Goal: Information Seeking & Learning: Learn about a topic

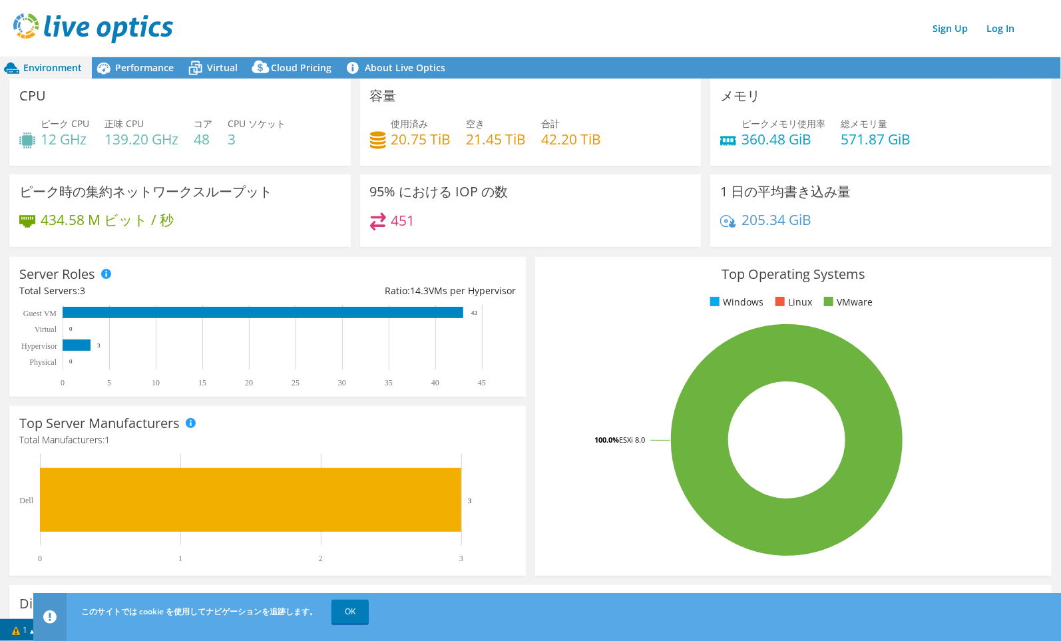
click at [406, 18] on div "Sign Up Log In" at bounding box center [543, 28] width 1061 height 30
click at [323, 169] on div "CPU ピーク CPU 12 GHz 正味 CPU 139.20 GHz コア 48 CPU ソケット 3" at bounding box center [180, 127] width 351 height 96
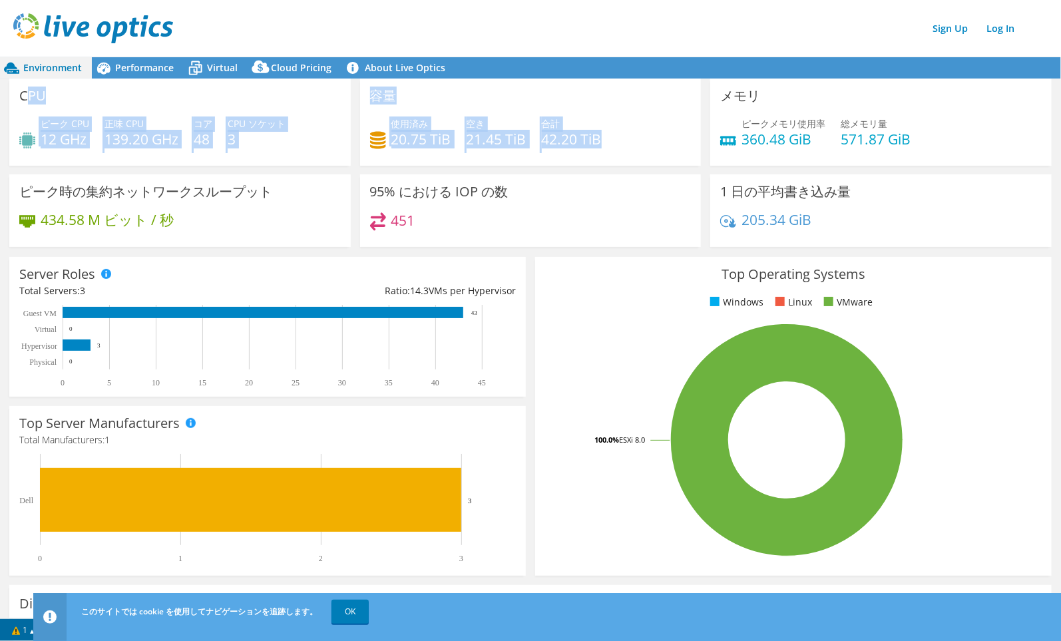
drag, startPoint x: 24, startPoint y: 94, endPoint x: 637, endPoint y: 127, distance: 613.5
click at [637, 127] on div "CPU ピーク CPU 12 GHz 正味 CPU 139.20 GHz コア 48 CPU ソケット 3 容量 使用済み 20.75 TiB" at bounding box center [531, 167] width 1052 height 177
click at [814, 404] on rect at bounding box center [787, 440] width 484 height 233
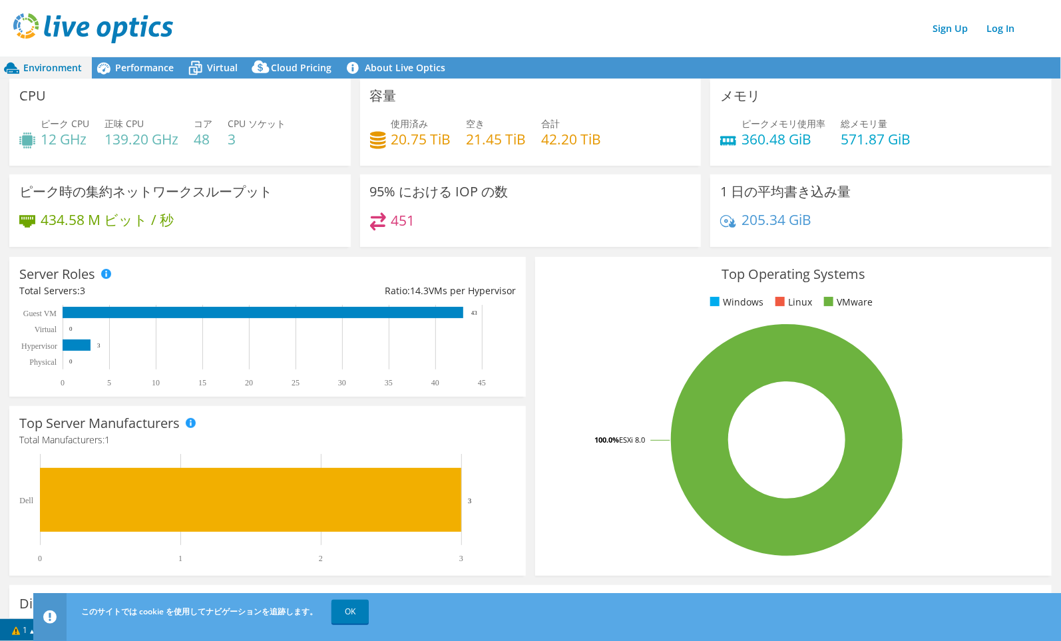
click at [770, 164] on div "メモリ ピークメモリ使用率 360.48 GiB 総メモリ量 571.87 GiB" at bounding box center [881, 127] width 351 height 96
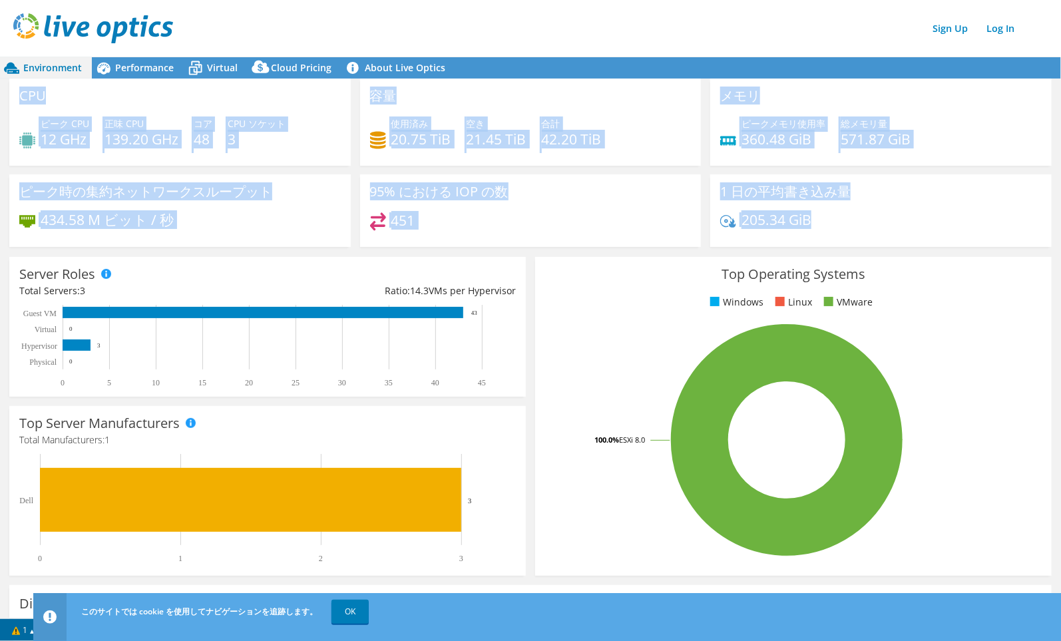
drag, startPoint x: 842, startPoint y: 228, endPoint x: 9, endPoint y: 90, distance: 844.4
click at [9, 90] on div "CPU ピーク CPU 12 GHz 正味 CPU 139.20 GHz コア 48 CPU ソケット 3 容量 使用済み 20.75 TiB" at bounding box center [531, 167] width 1052 height 177
copy div "CPU ピーク CPU 12 GHz 正味 CPU 139.20 GHz コア 48 CPU ソケット 3 容量 使用済み 20.75 TiB 空き 21.4…"
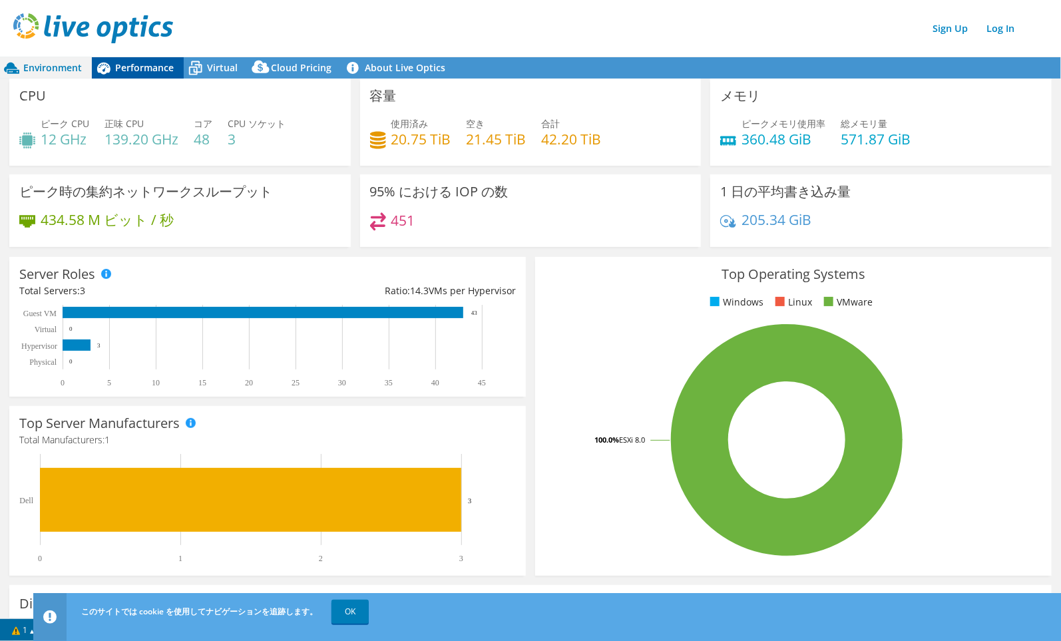
click at [138, 64] on span "Performance" at bounding box center [144, 67] width 59 height 13
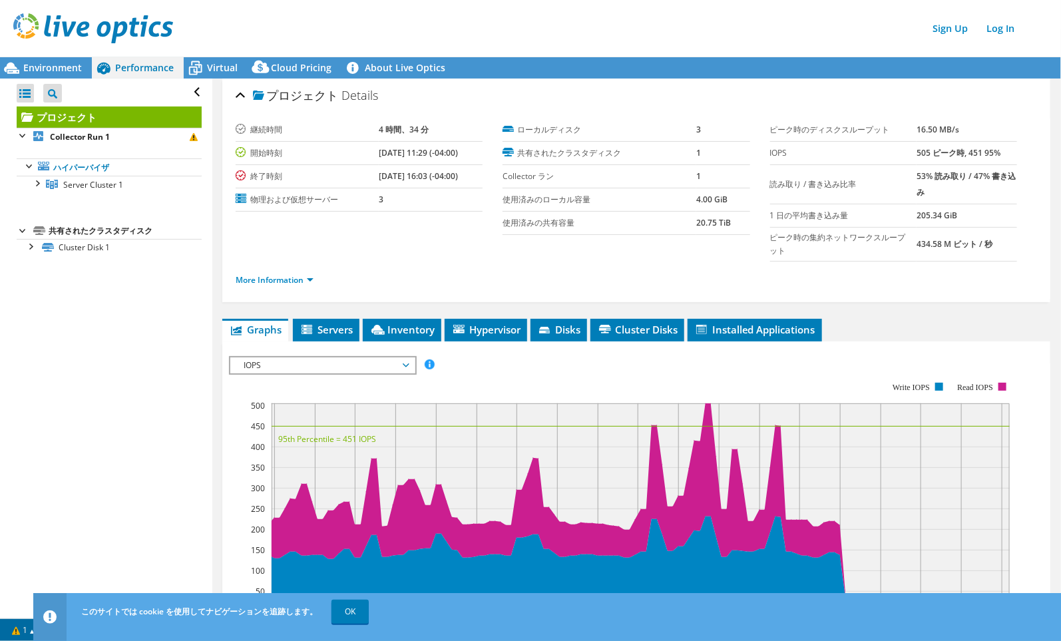
click at [511, 264] on div "More Information" at bounding box center [637, 280] width 802 height 37
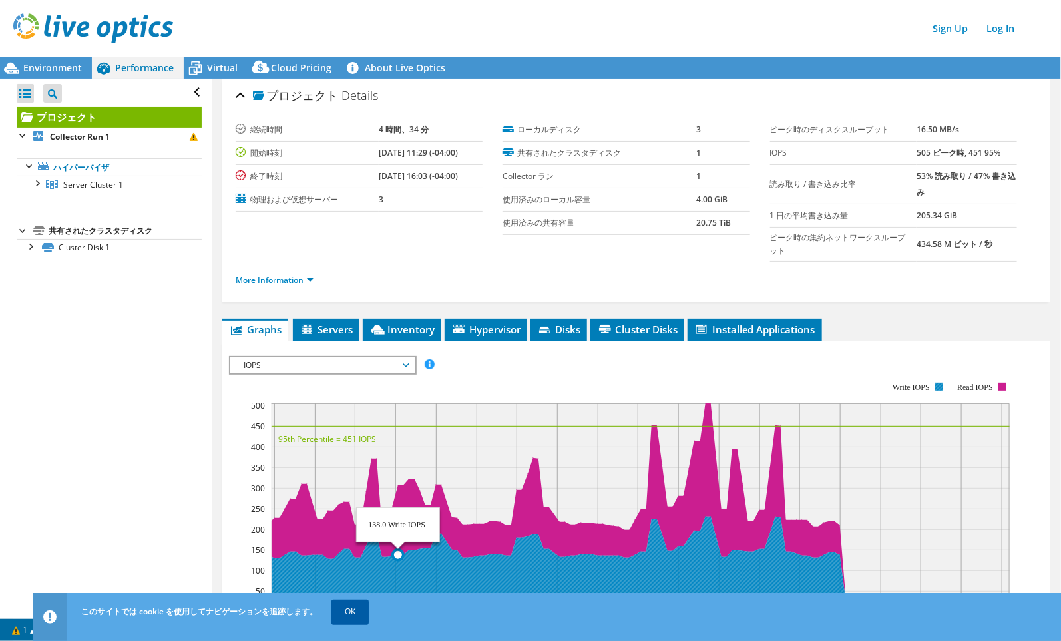
click at [352, 608] on link "OK" at bounding box center [350, 612] width 37 height 24
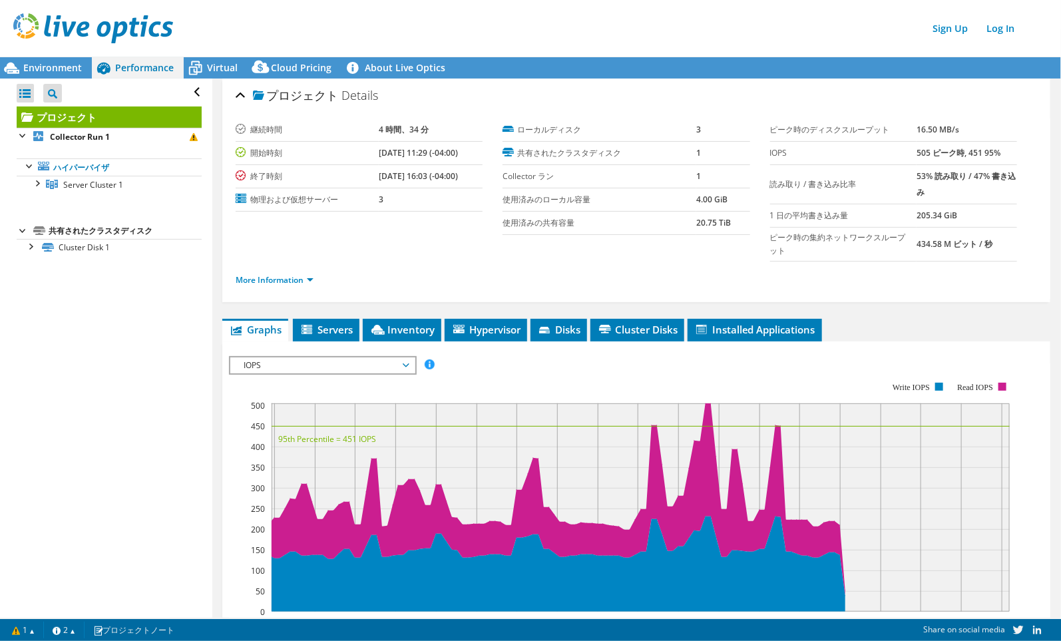
click at [57, 308] on div "Open All Close All Project Tree Filter プロジェクト Collector Run 1" at bounding box center [106, 348] width 212 height 539
click at [336, 324] on span "Servers" at bounding box center [326, 329] width 53 height 13
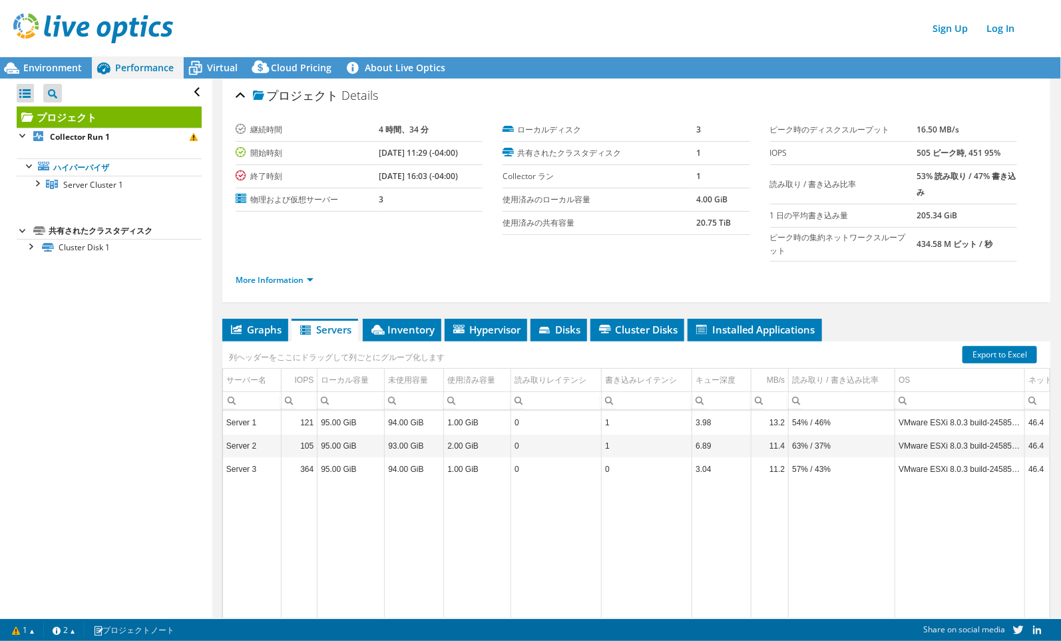
click at [437, 281] on ul "More Information" at bounding box center [637, 279] width 802 height 18
click at [411, 345] on div "列ヘッダーをここにドラッグして列ごとにグループ化します" at bounding box center [337, 356] width 222 height 22
click at [411, 336] on li "Inventory" at bounding box center [402, 330] width 79 height 23
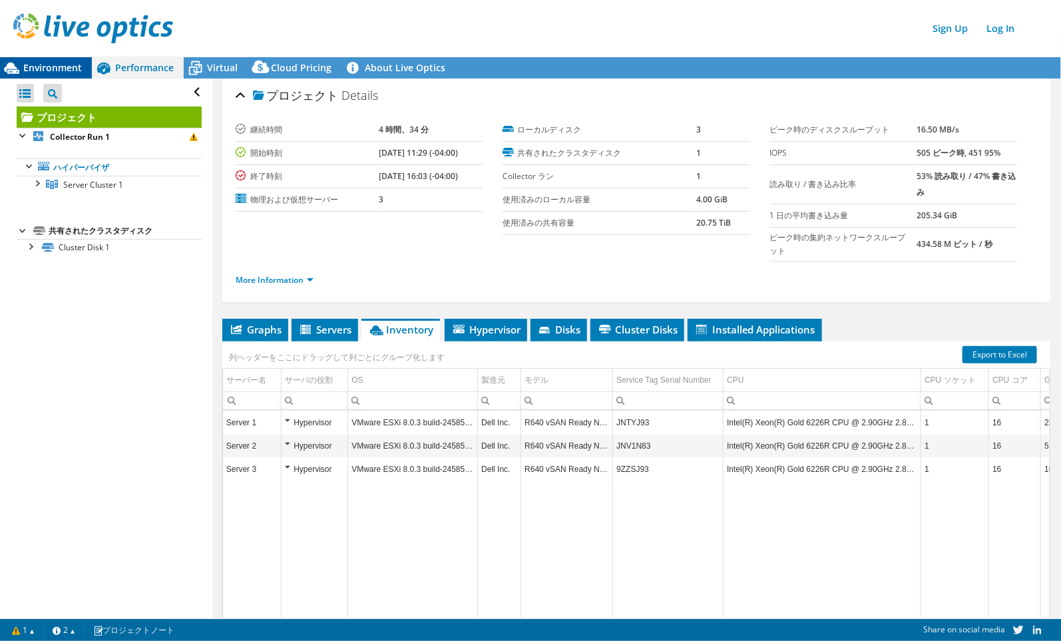
click at [68, 71] on span "Environment" at bounding box center [52, 67] width 59 height 13
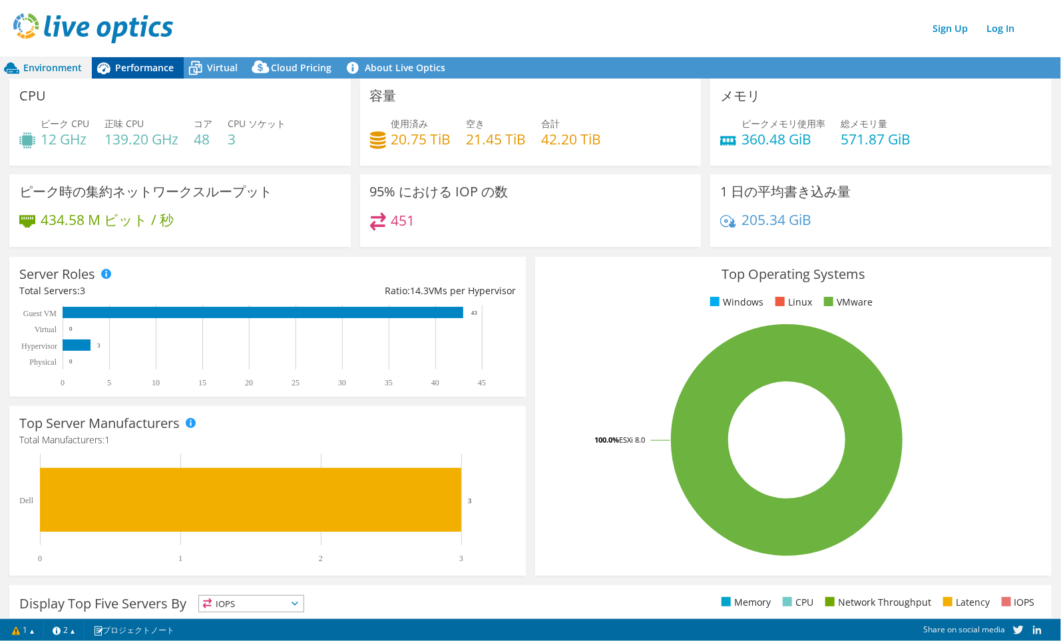
click at [154, 75] on div "Performance" at bounding box center [138, 67] width 92 height 21
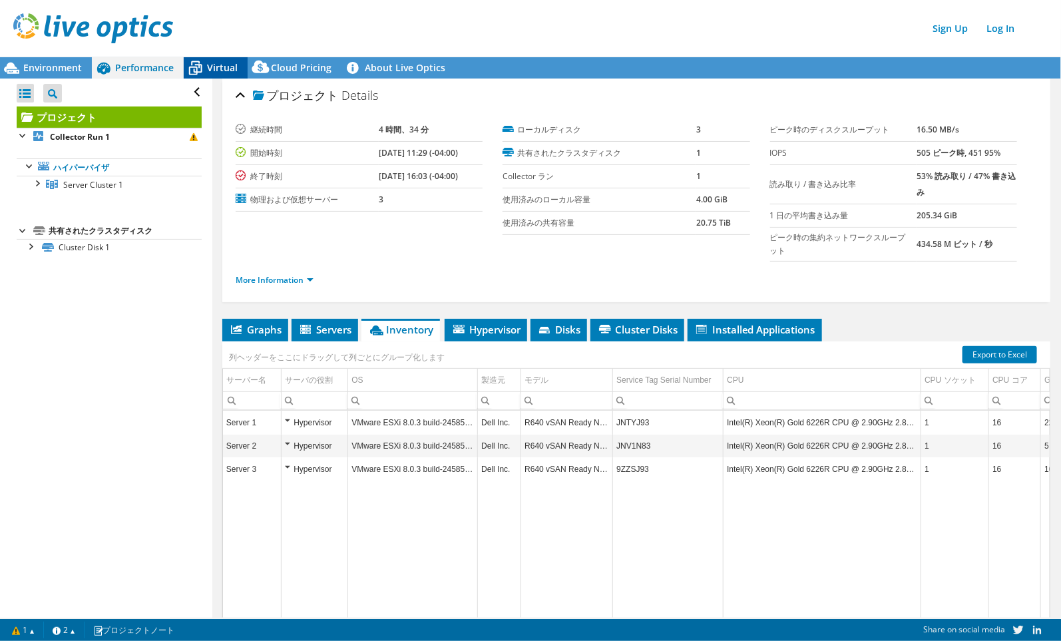
click at [204, 58] on icon at bounding box center [195, 68] width 23 height 23
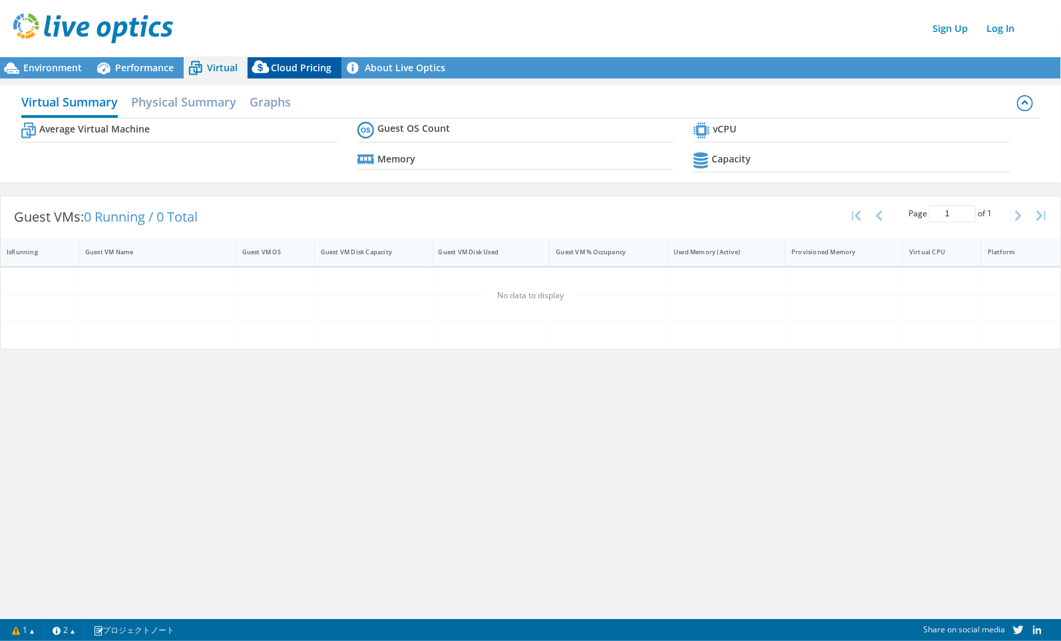
drag, startPoint x: 302, startPoint y: 67, endPoint x: 273, endPoint y: 75, distance: 29.7
click at [302, 68] on span "Cloud Pricing" at bounding box center [301, 67] width 61 height 13
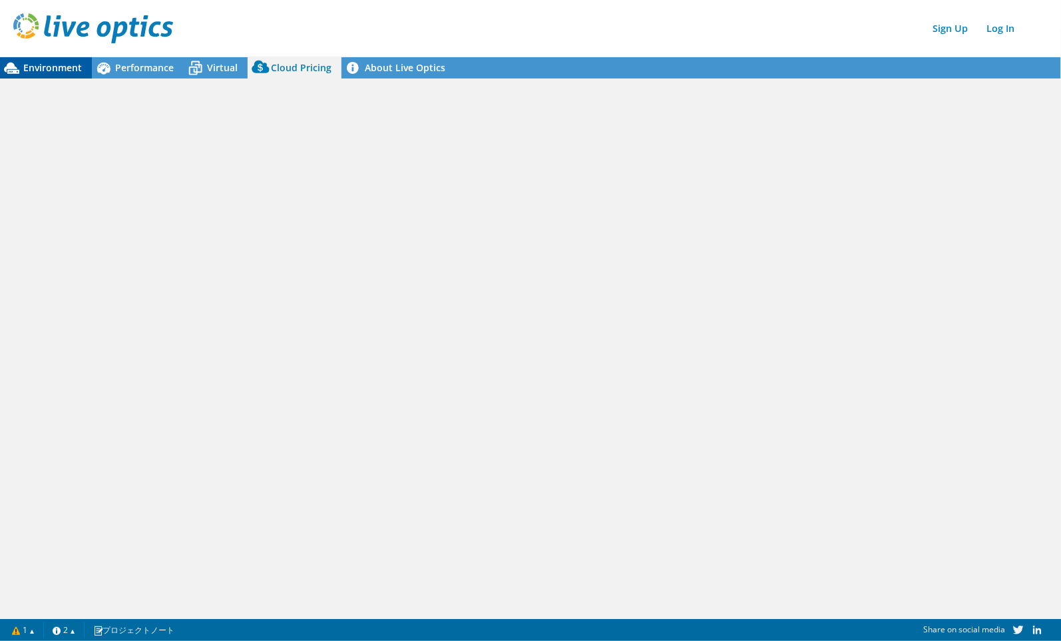
click at [47, 65] on span "Environment" at bounding box center [52, 67] width 59 height 13
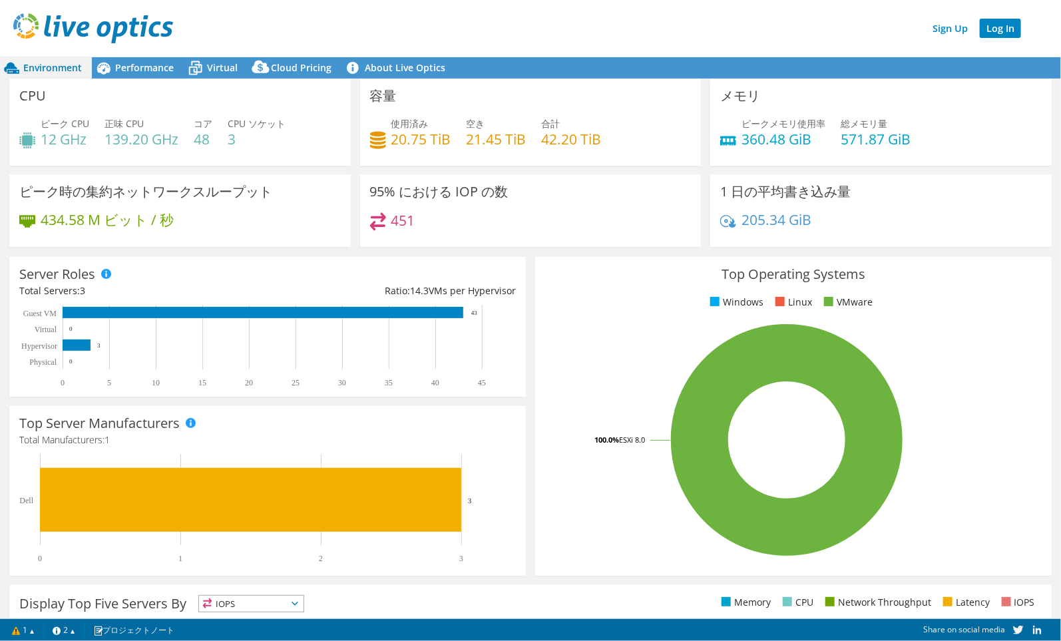
click at [1000, 37] on link "Log In" at bounding box center [1000, 28] width 41 height 19
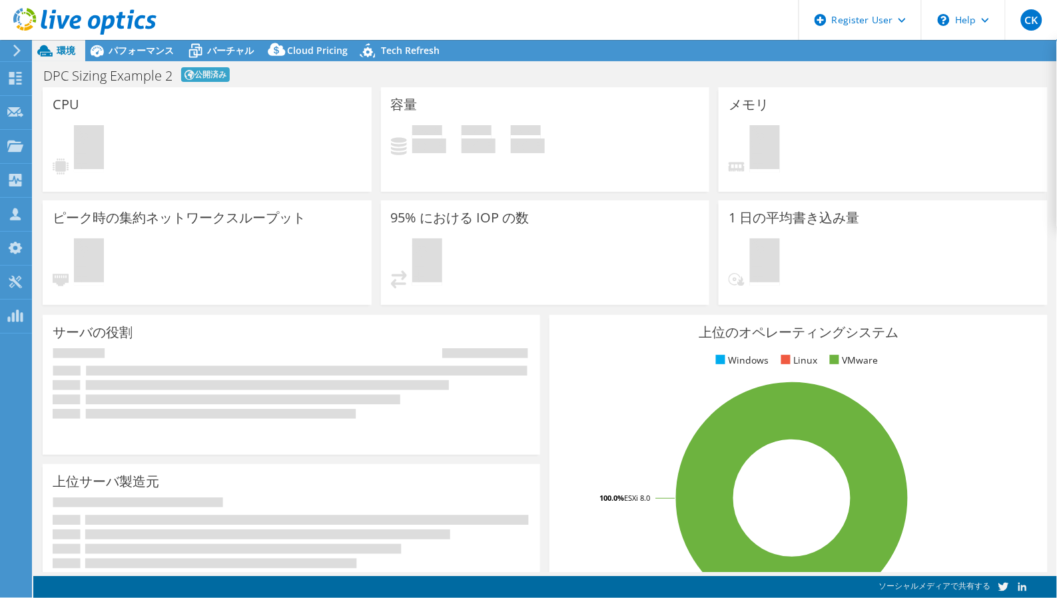
select select "[GEOGRAPHIC_DATA]"
select select "JPY"
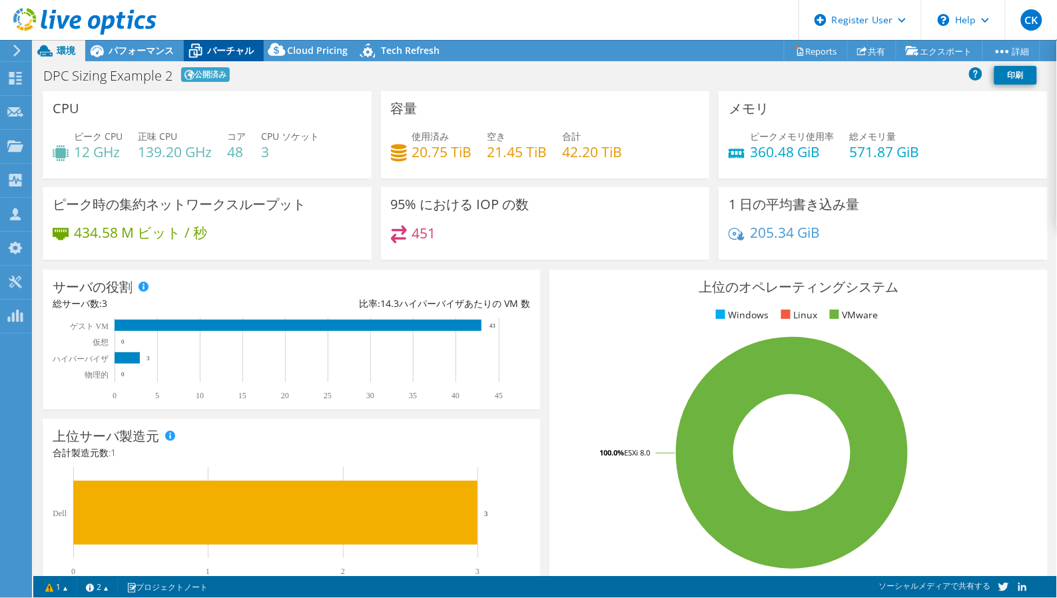
click at [232, 51] on span "バーチャル" at bounding box center [230, 50] width 47 height 13
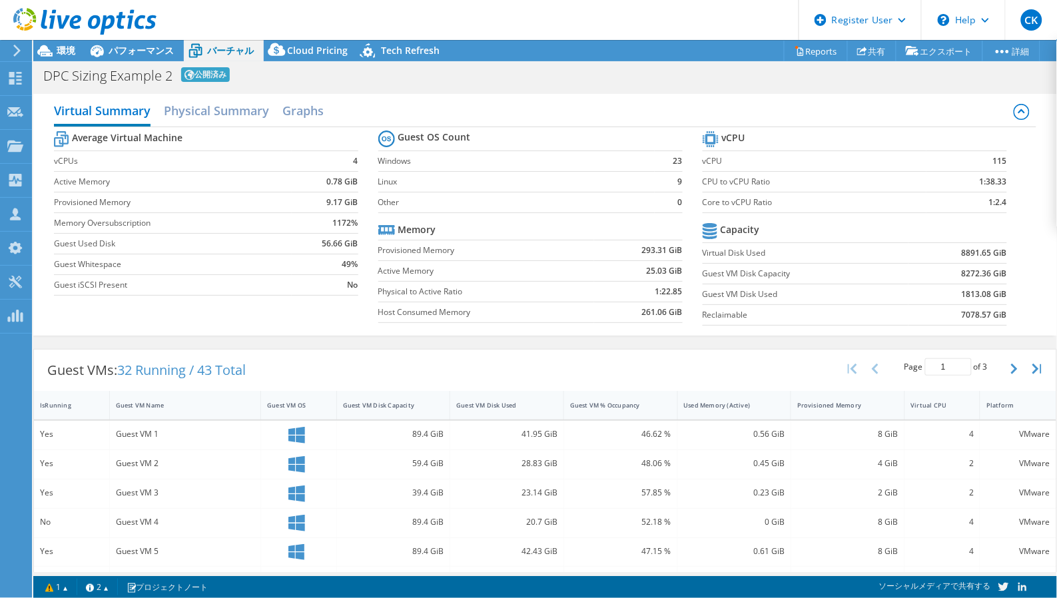
click at [866, 111] on div "Virtual Summary Physical Summary Graphs" at bounding box center [545, 112] width 983 height 30
click at [67, 47] on span "環境" at bounding box center [66, 50] width 19 height 13
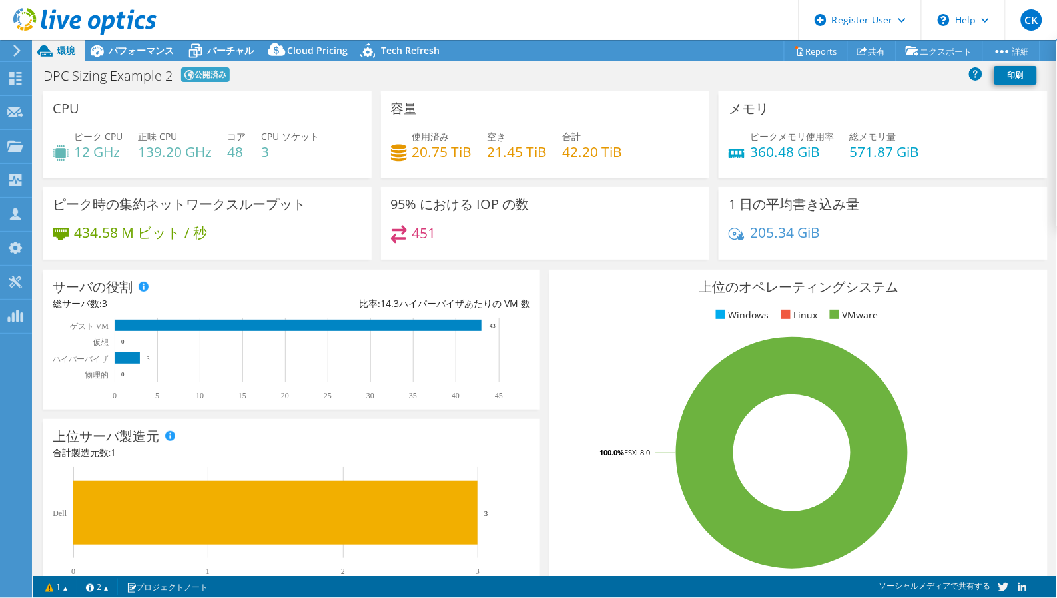
click at [934, 83] on div "DPC Sizing Example 2 公開済み 印刷" at bounding box center [544, 75] width 1023 height 25
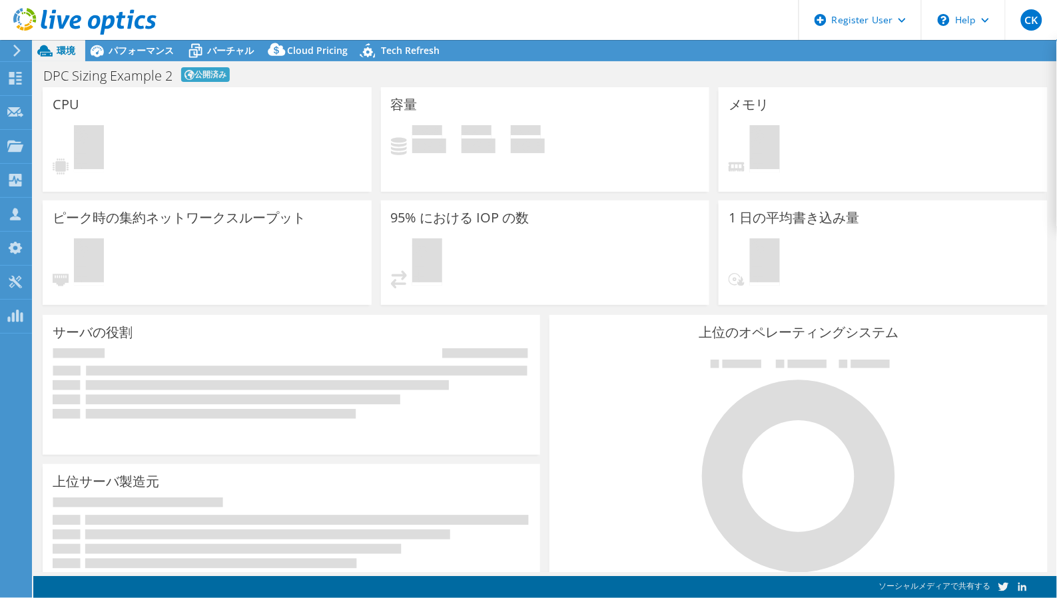
select select "Tokyo"
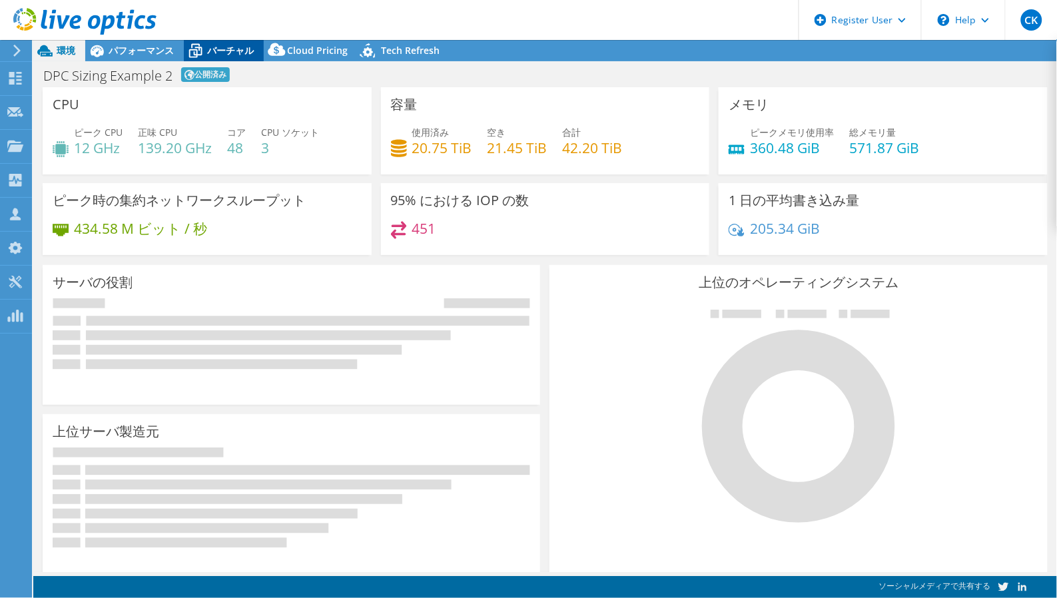
select select "Tokyo"
select select "USD"
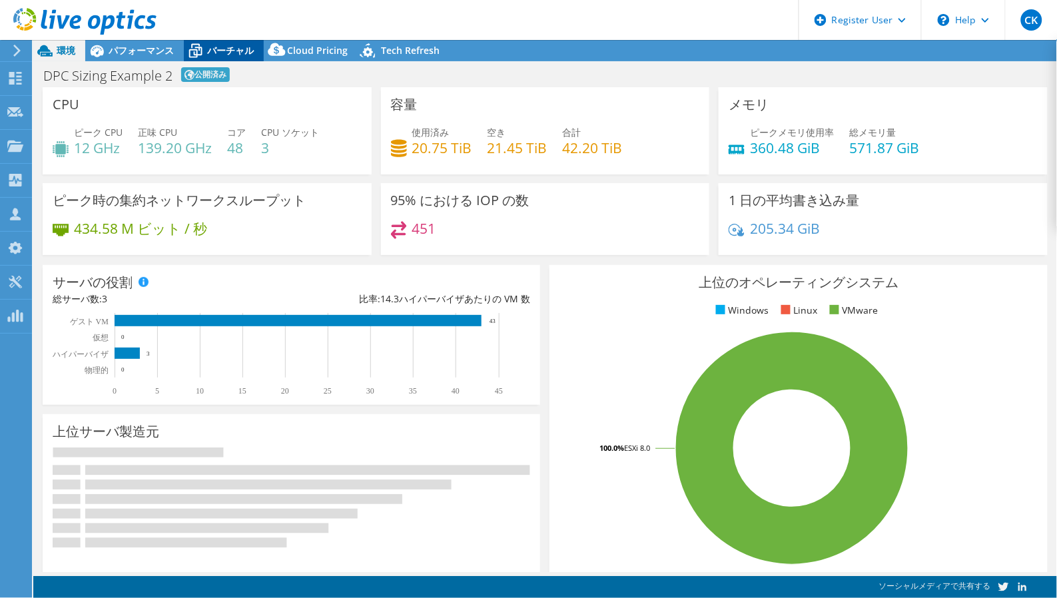
click at [234, 47] on span "バーチャル" at bounding box center [230, 50] width 47 height 13
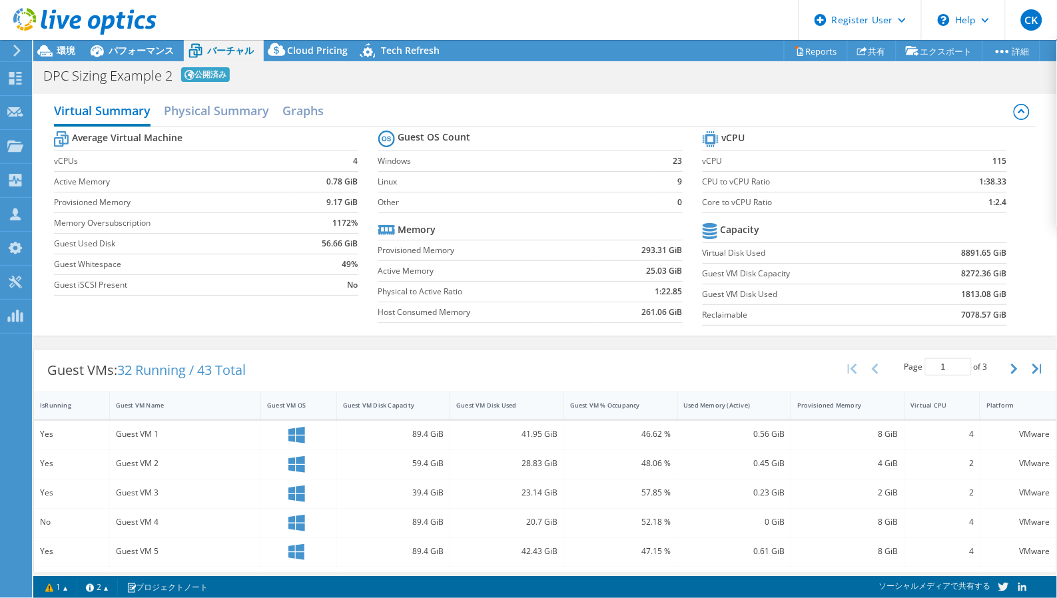
click at [830, 304] on td "Reclaimable" at bounding box center [805, 314] width 206 height 21
drag, startPoint x: 83, startPoint y: 402, endPoint x: 49, endPoint y: 370, distance: 47.1
click at [83, 402] on div "IsRunning" at bounding box center [63, 405] width 47 height 9
drag, startPoint x: 182, startPoint y: 3, endPoint x: 248, endPoint y: 27, distance: 70.1
click at [248, 27] on header "CK Dell ユーザー Chiaki Kajiwara Chiaki.Kajiwara@dell.com Dell My Profile Log Out \…" at bounding box center [528, 20] width 1057 height 40
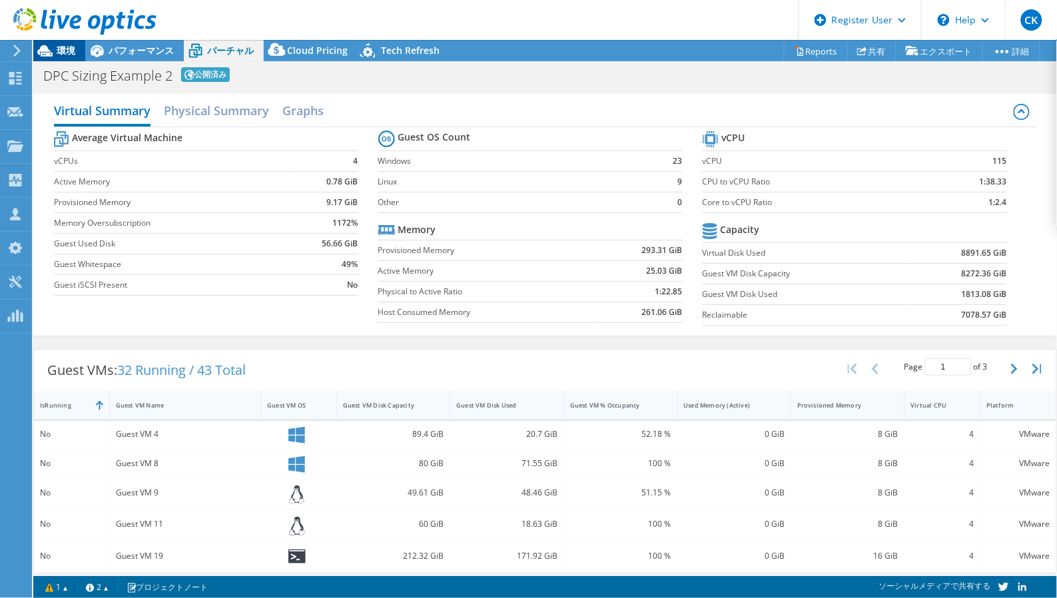
click at [45, 52] on icon at bounding box center [44, 50] width 15 height 11
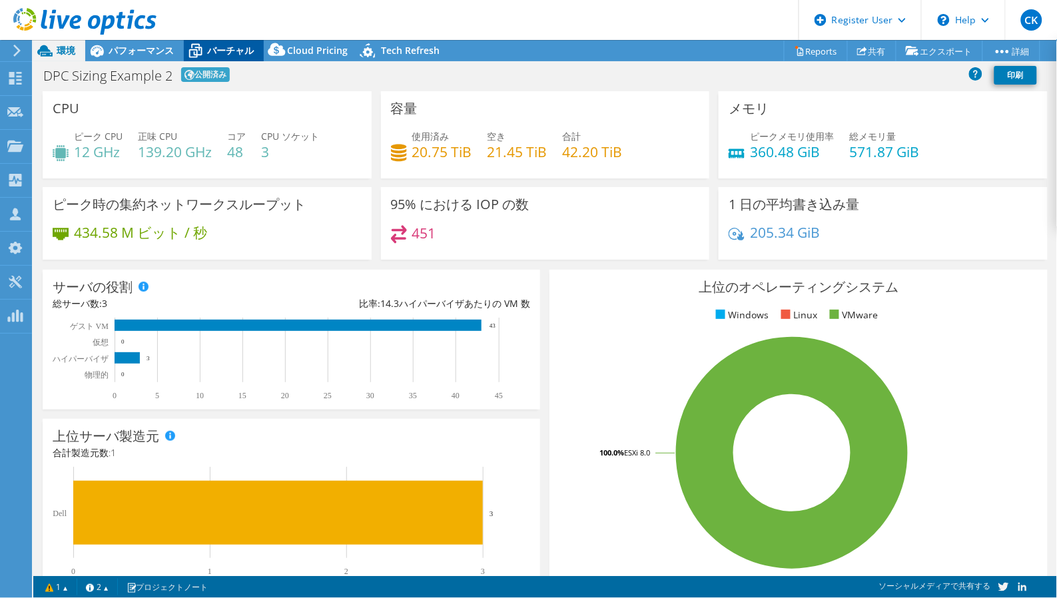
click at [242, 43] on div "バーチャル" at bounding box center [224, 50] width 80 height 21
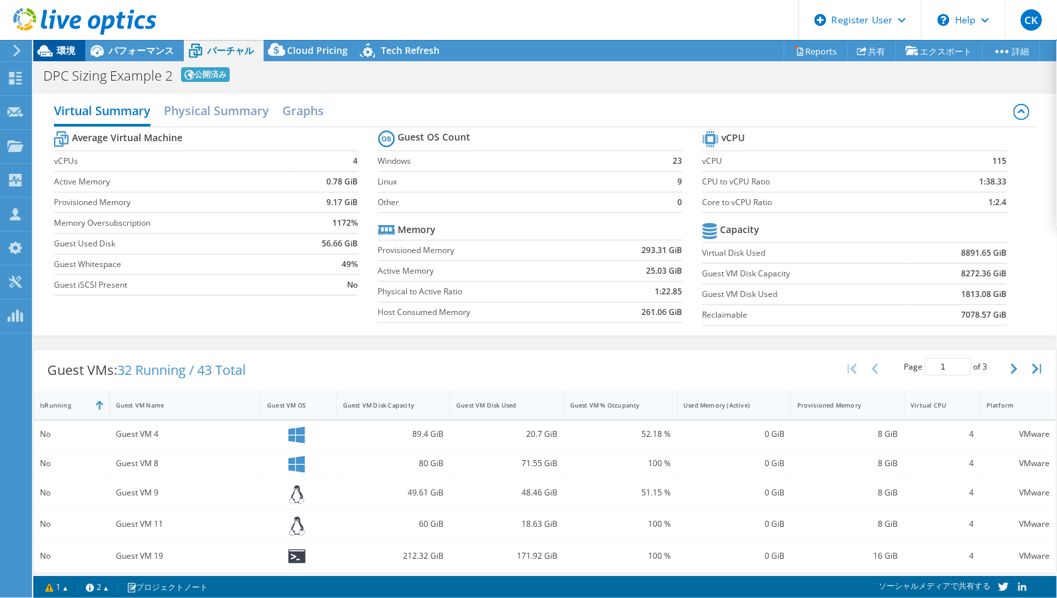
click at [60, 51] on span "環境" at bounding box center [66, 50] width 19 height 13
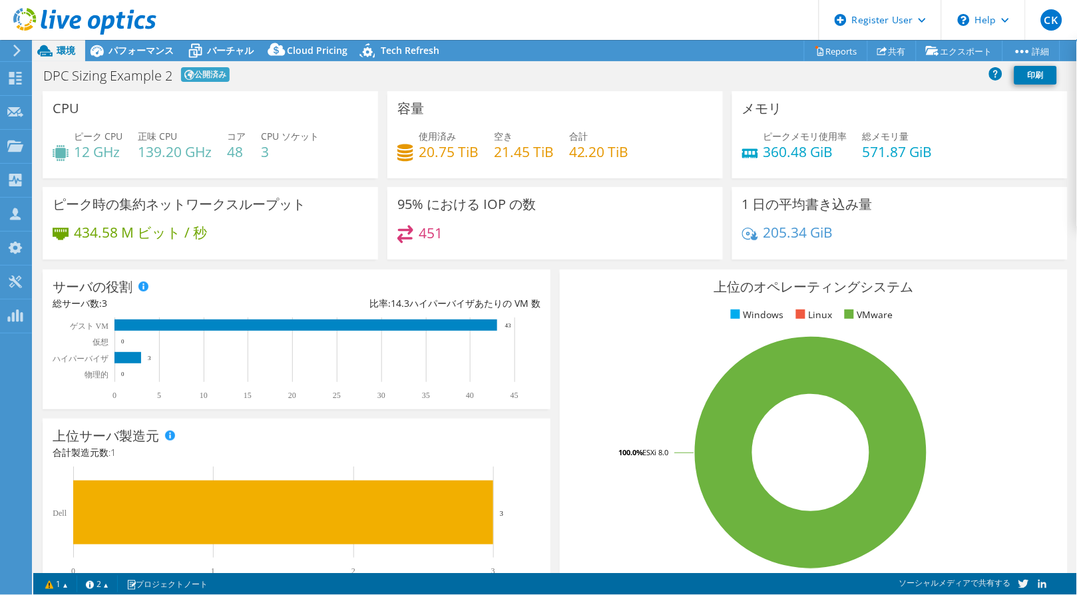
click at [210, 155] on h4 "139.20 GHz" at bounding box center [175, 151] width 74 height 15
drag, startPoint x: 228, startPoint y: 147, endPoint x: 277, endPoint y: 145, distance: 49.3
click at [277, 145] on div "ピーク CPU 12 GHz 正味 CPU 139.20 GHz コア 48 CPU ソケット 3" at bounding box center [211, 150] width 316 height 43
click at [132, 47] on span "パフォーマンス" at bounding box center [141, 50] width 65 height 13
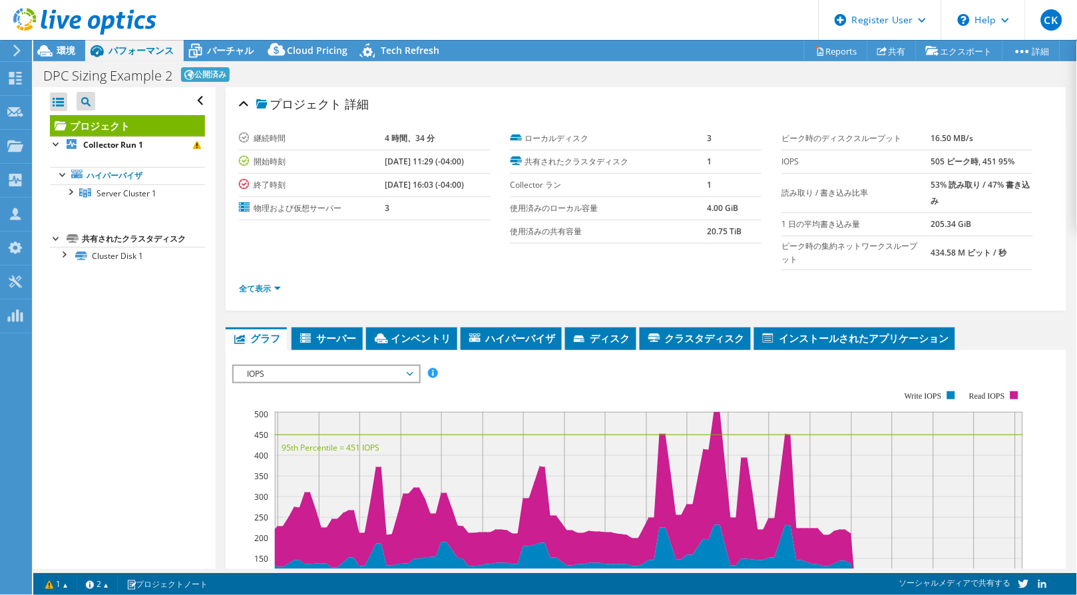
click at [354, 326] on div "プロジェクト 詳細 継続時間 4 時間、34 分 開始時刻 [DATE] 11:29 (-04:00) 終了時刻 [DATE] 16:03 (-04:00) …" at bounding box center [646, 453] width 861 height 732
click at [328, 329] on li "サーバー" at bounding box center [327, 339] width 71 height 23
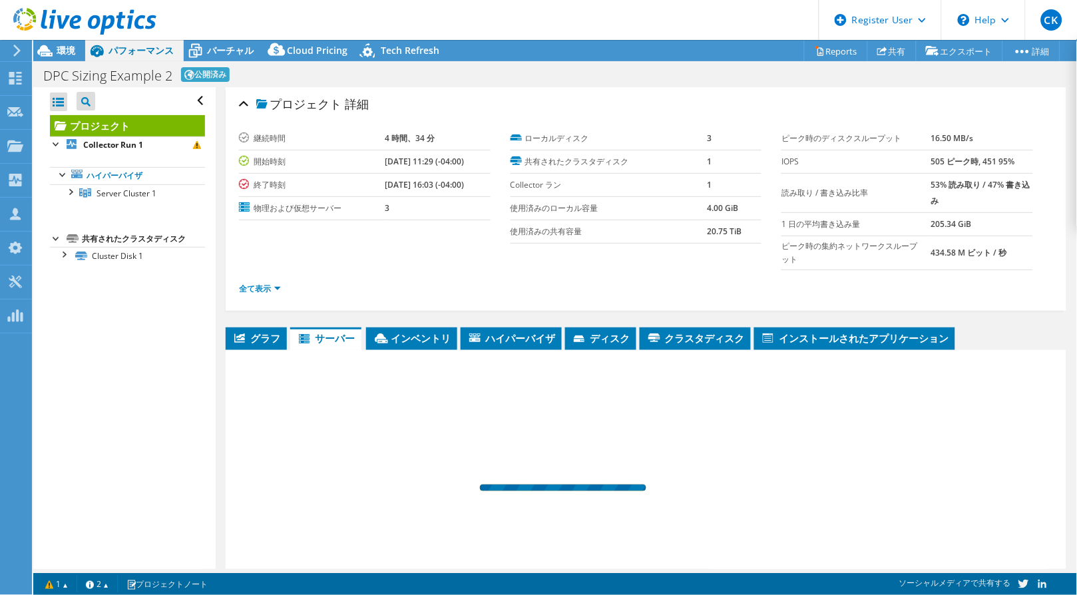
scroll to position [114, 0]
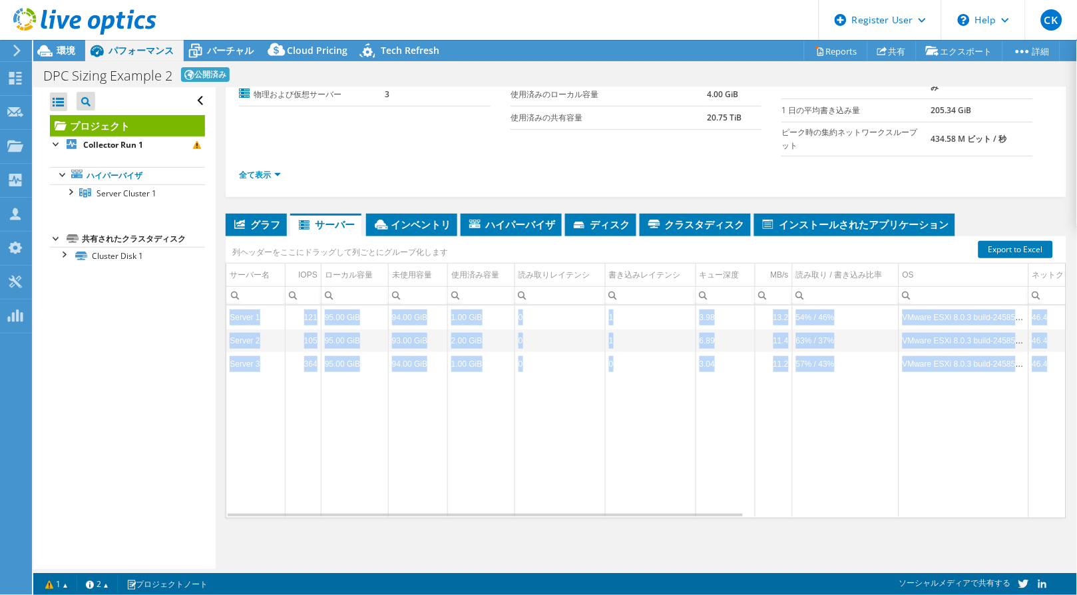
drag, startPoint x: 729, startPoint y: 517, endPoint x: 842, endPoint y: 511, distance: 112.7
click at [843, 513] on div "グラフ [GEOGRAPHIC_DATA] [GEOGRAPHIC_DATA] ハイパーバイザ ディスク [GEOGRAPHIC_DATA] 0" at bounding box center [646, 380] width 841 height 333
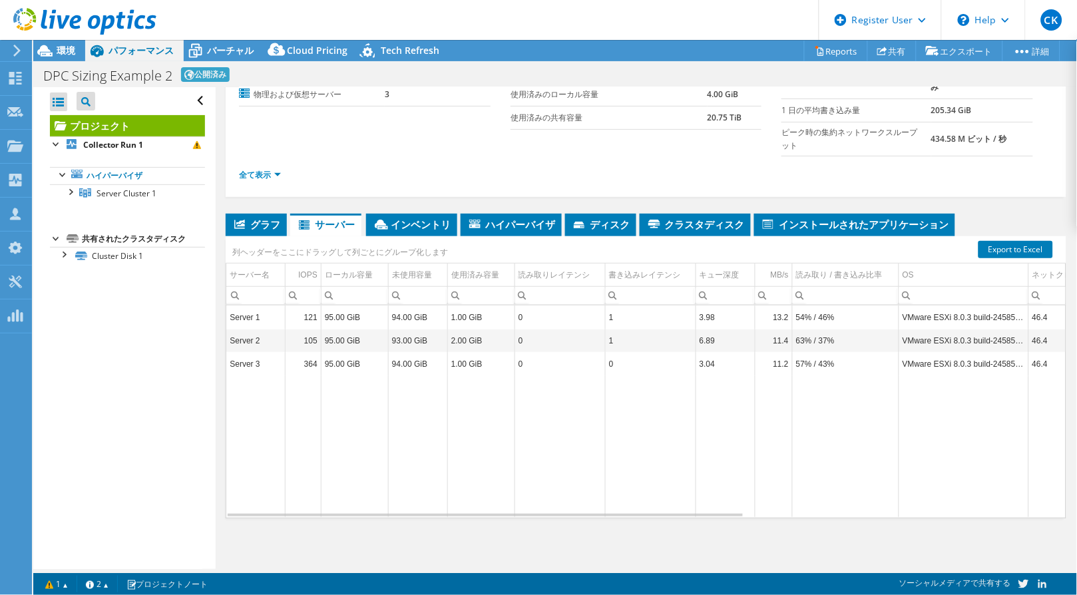
drag, startPoint x: 842, startPoint y: 511, endPoint x: 716, endPoint y: 520, distance: 126.1
click at [716, 520] on div "グラフ [GEOGRAPHIC_DATA] [GEOGRAPHIC_DATA] ハイパーバイザ ディスク [GEOGRAPHIC_DATA] 0" at bounding box center [646, 380] width 841 height 333
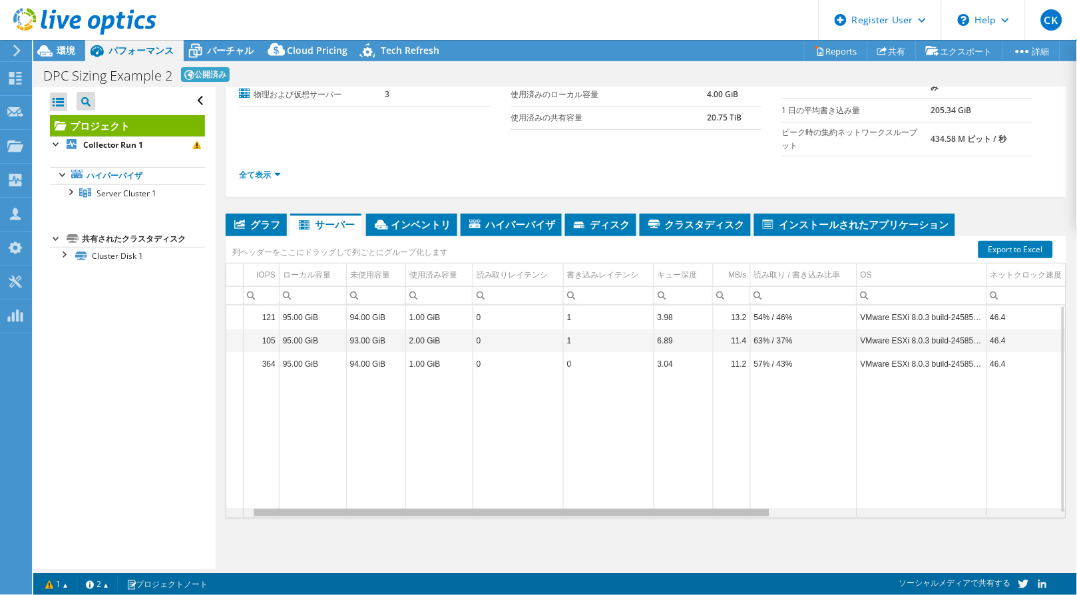
scroll to position [0, 0]
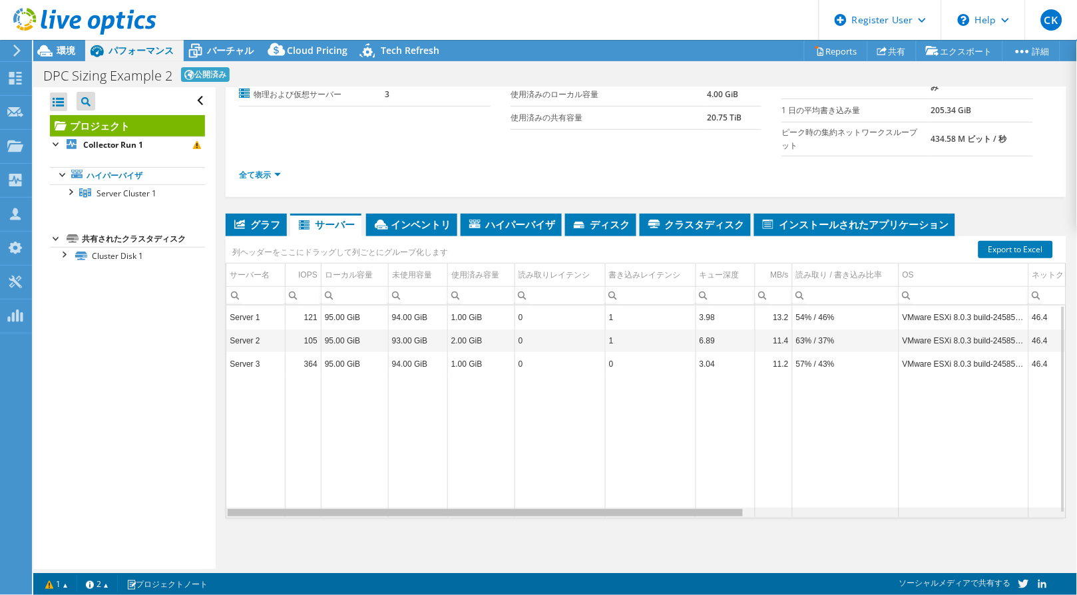
drag, startPoint x: 716, startPoint y: 515, endPoint x: 602, endPoint y: 531, distance: 115.1
click at [602, 531] on body "CK Dell ユーザー [PERSON_NAME] Kajiwara [EMAIL_ADDRESS][DOMAIN_NAME] Dell My Profil…" at bounding box center [538, 297] width 1077 height 595
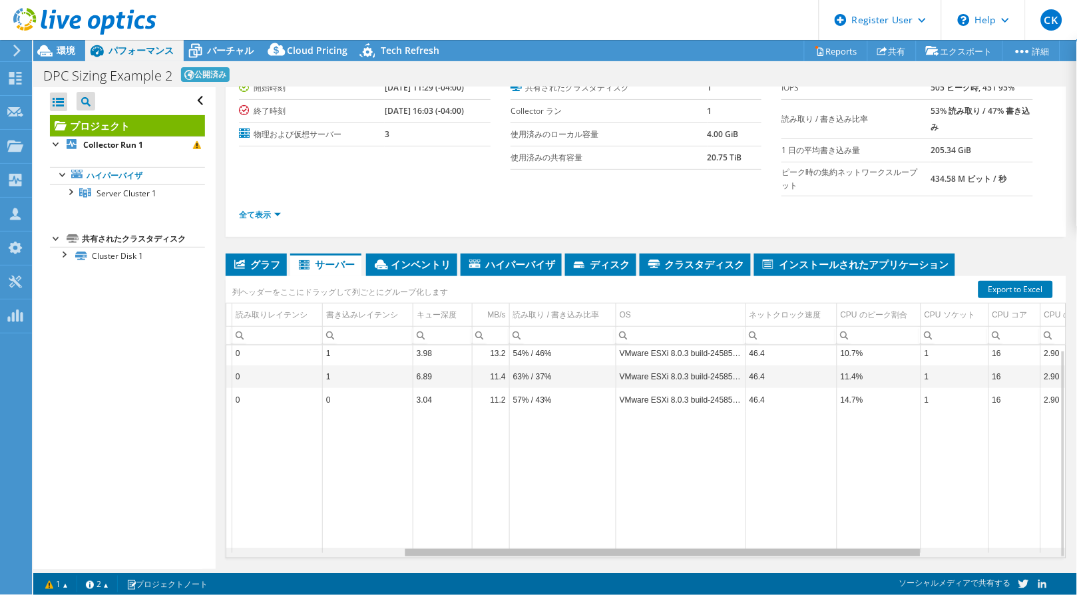
drag, startPoint x: 403, startPoint y: 555, endPoint x: 589, endPoint y: 534, distance: 187.7
click at [589, 534] on body "CK Dell ユーザー [PERSON_NAME] Kajiwara [EMAIL_ADDRESS][DOMAIN_NAME] Dell My Profil…" at bounding box center [538, 297] width 1077 height 595
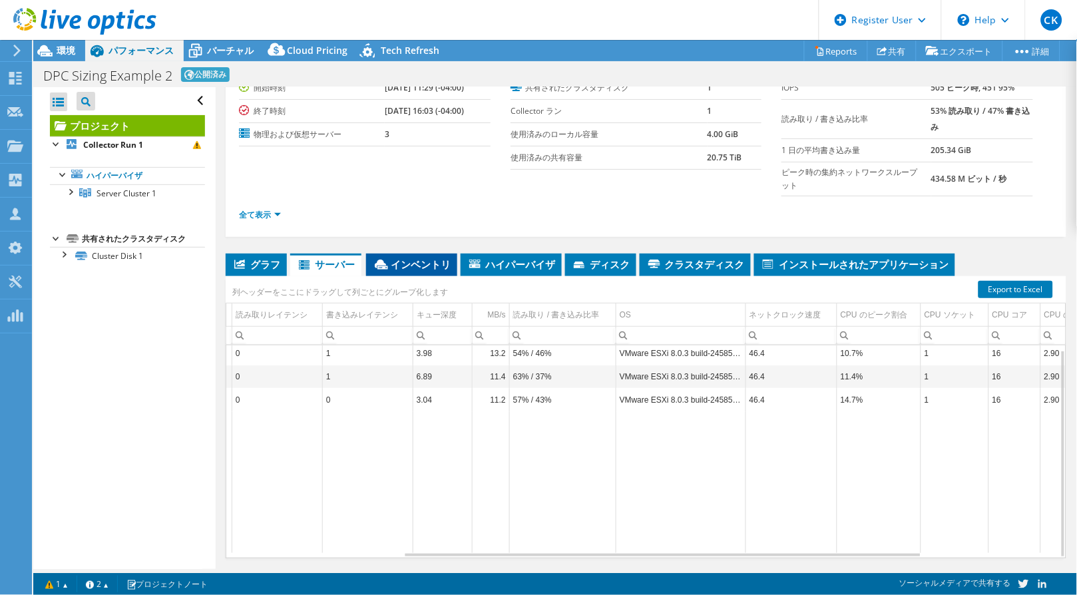
click at [425, 254] on li "インベントリ" at bounding box center [411, 265] width 91 height 23
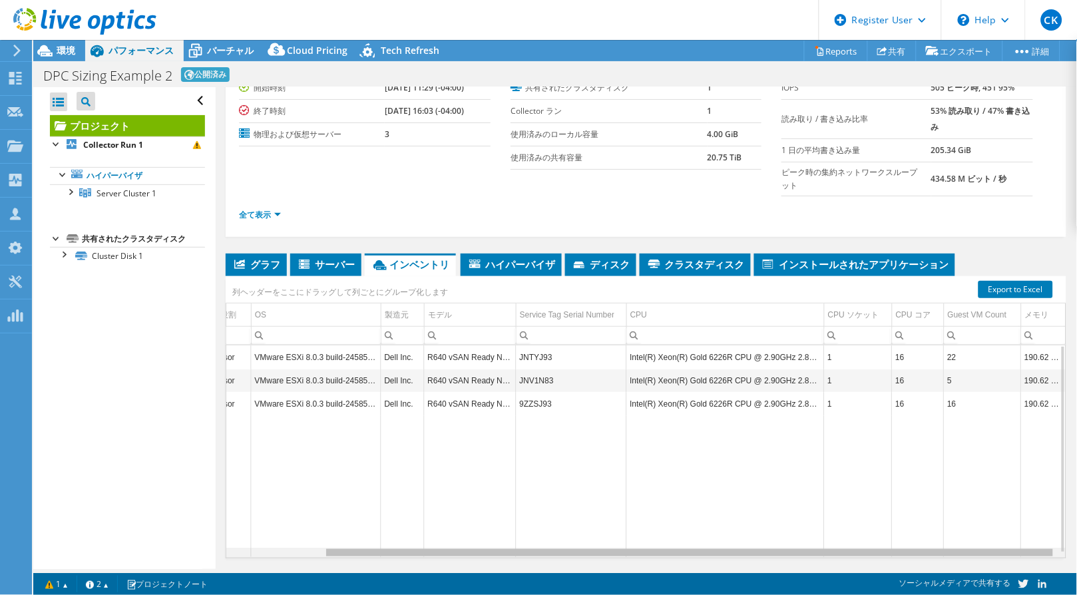
drag, startPoint x: 649, startPoint y: 551, endPoint x: 766, endPoint y: 534, distance: 118.4
click at [766, 534] on body "CK Dell ユーザー [PERSON_NAME] Kajiwara [EMAIL_ADDRESS][DOMAIN_NAME] Dell My Profil…" at bounding box center [538, 297] width 1077 height 595
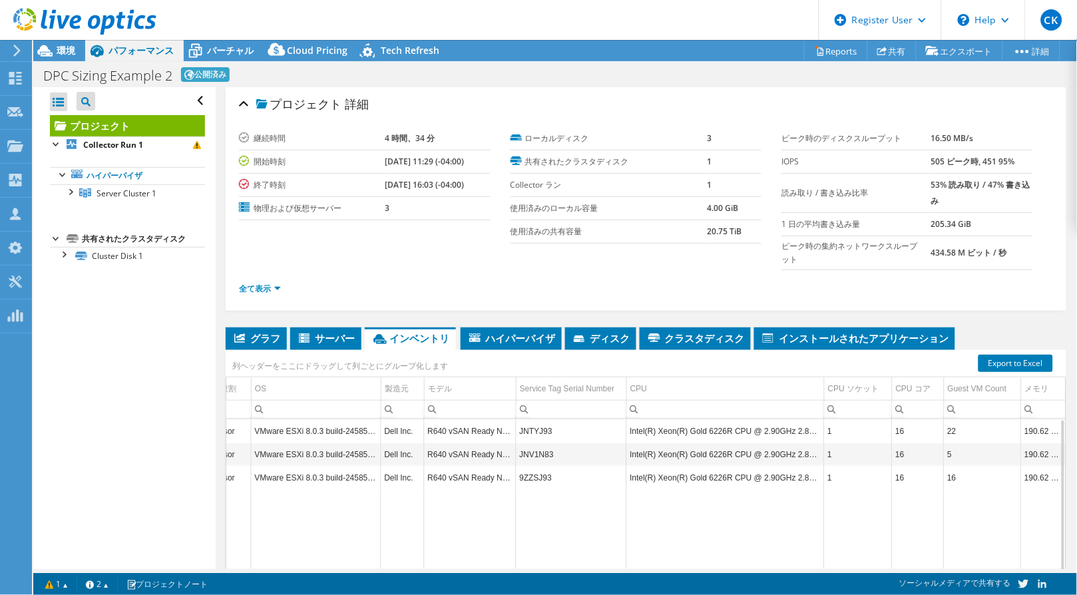
click at [61, 43] on div at bounding box center [78, 22] width 156 height 45
click at [65, 48] on span "環境" at bounding box center [66, 50] width 19 height 13
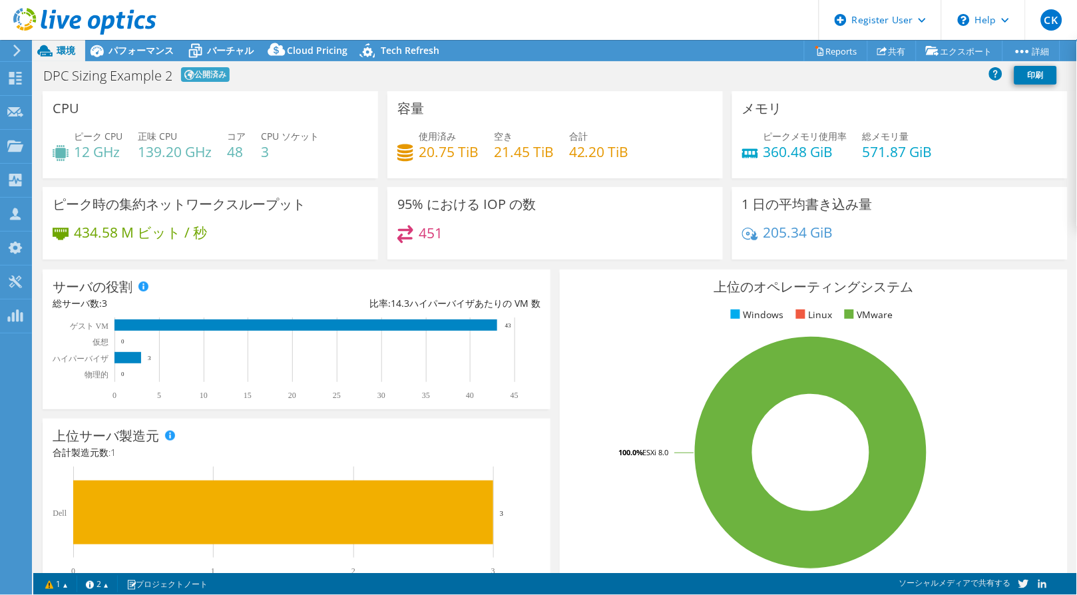
drag, startPoint x: 286, startPoint y: 241, endPoint x: 514, endPoint y: 278, distance: 230.7
click at [286, 241] on div "434.58 M ビット / 秒" at bounding box center [211, 239] width 316 height 28
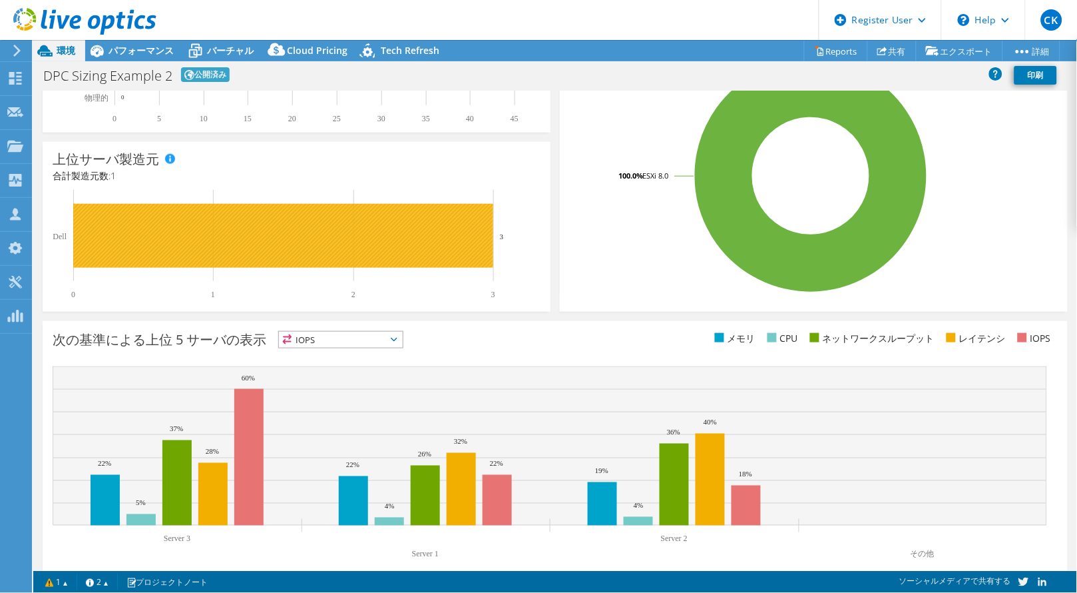
scroll to position [295, 0]
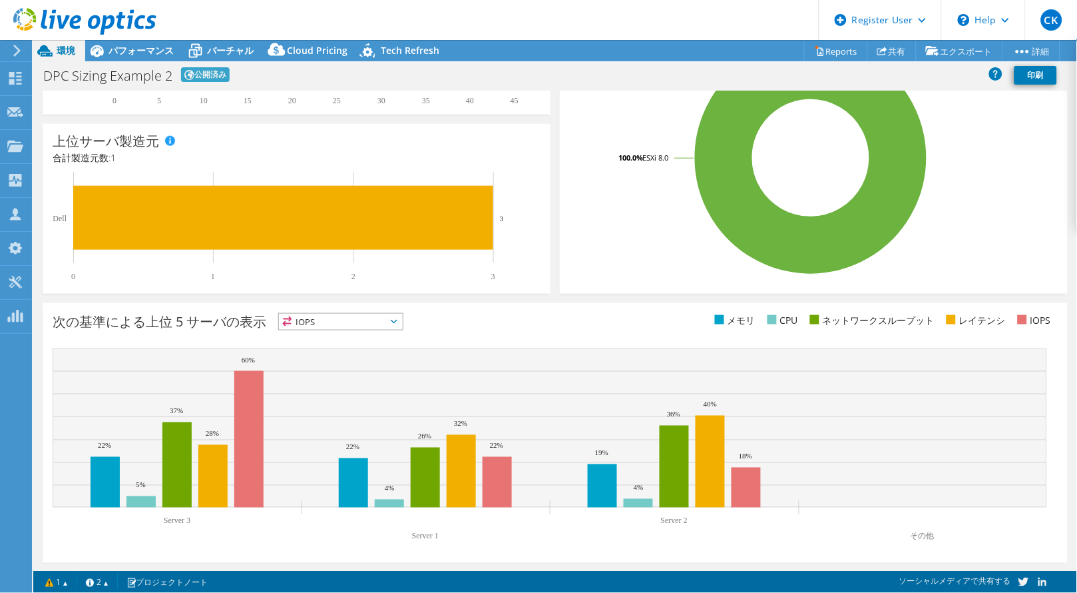
click at [342, 320] on span "IOPS" at bounding box center [341, 322] width 124 height 16
click at [136, 47] on span "パフォーマンス" at bounding box center [141, 50] width 65 height 13
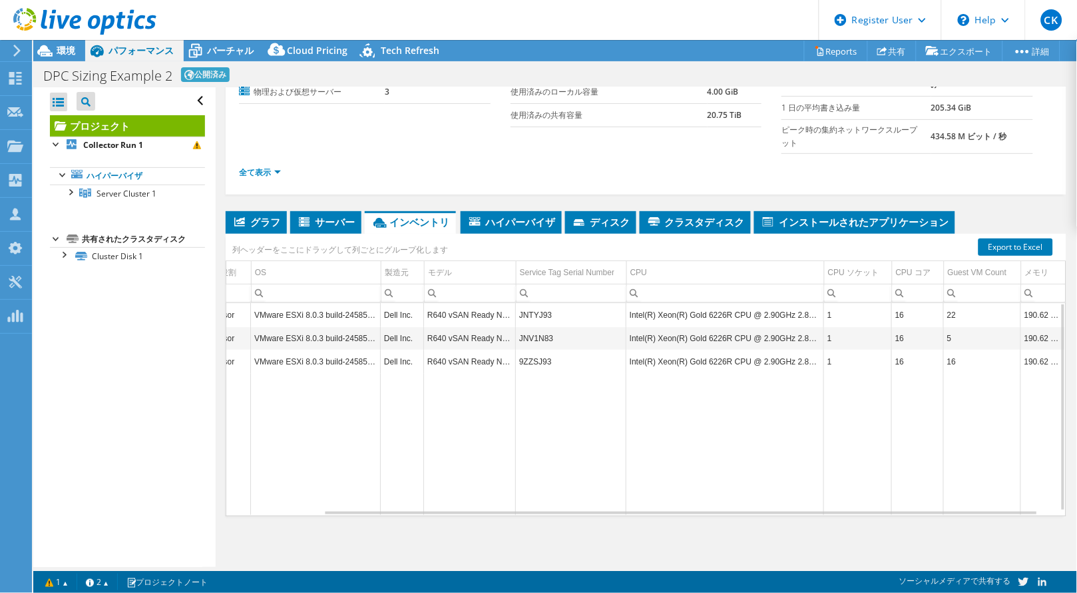
scroll to position [0, 0]
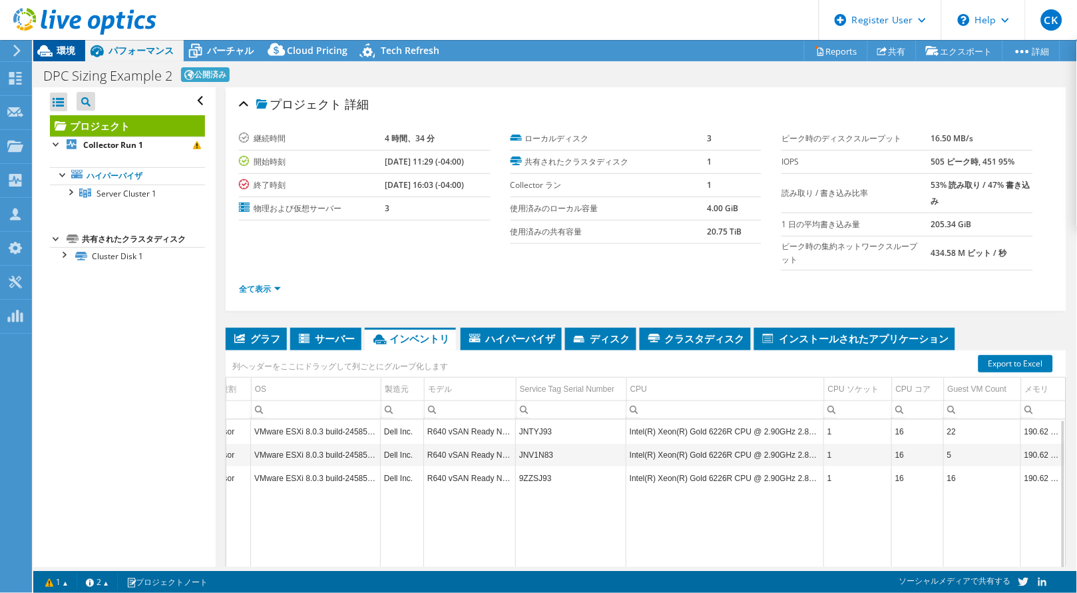
click at [69, 57] on div "環境" at bounding box center [59, 50] width 52 height 21
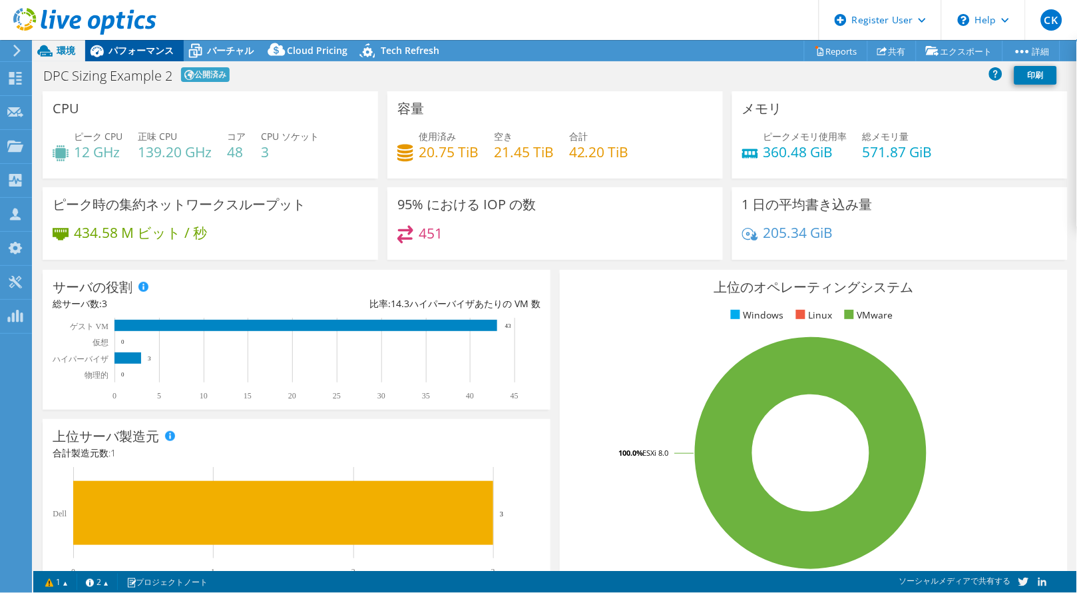
click at [135, 47] on span "パフォーマンス" at bounding box center [141, 50] width 65 height 13
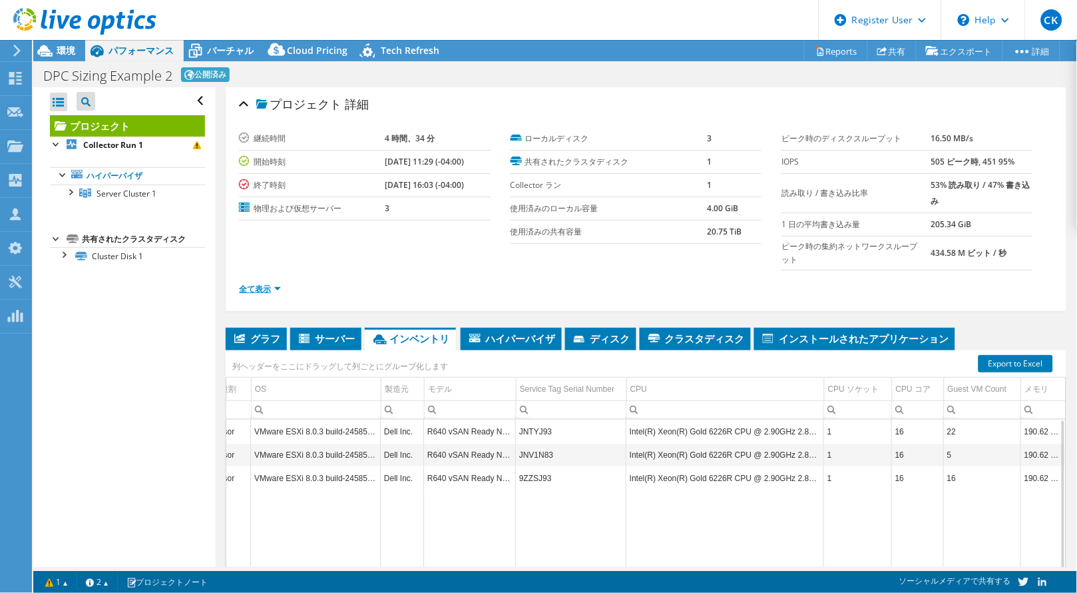
click at [268, 293] on link "全て表示" at bounding box center [260, 288] width 42 height 11
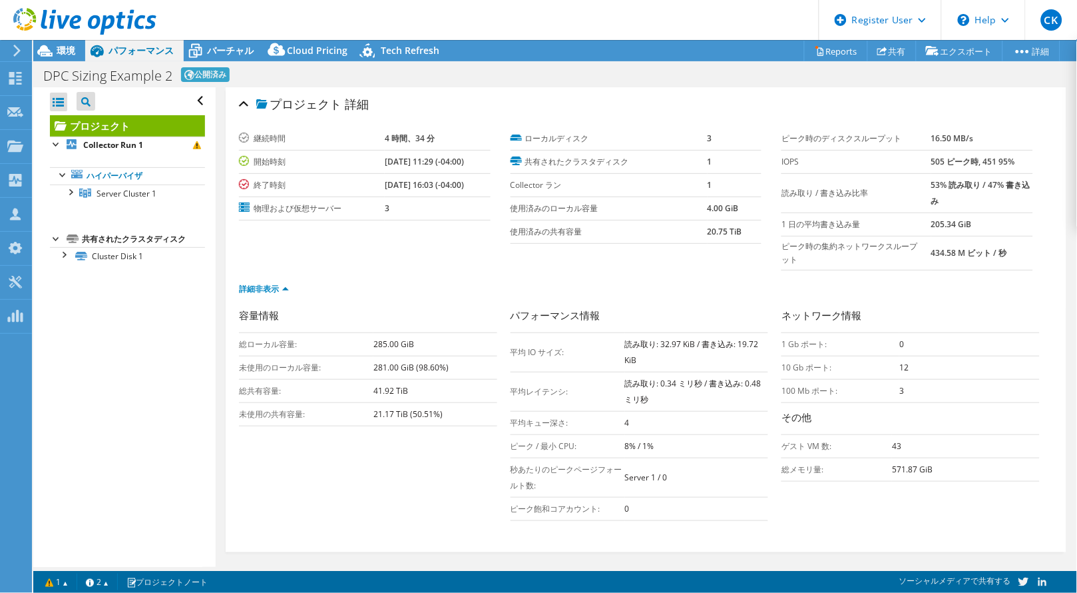
drag, startPoint x: 1004, startPoint y: 160, endPoint x: 1034, endPoint y: 158, distance: 30.1
click at [1034, 158] on div "ピーク時のディスクスループット 16.50 MB/s IOPS 505 ピーク時, 451 95% 読み取り / 書き込み比率 53% 読み取り / 47% …" at bounding box center [917, 198] width 271 height 143
drag, startPoint x: 1034, startPoint y: 158, endPoint x: 1006, endPoint y: 224, distance: 72.2
click at [1006, 224] on td "205.34 GiB" at bounding box center [983, 223] width 102 height 23
click at [47, 57] on icon at bounding box center [44, 50] width 23 height 23
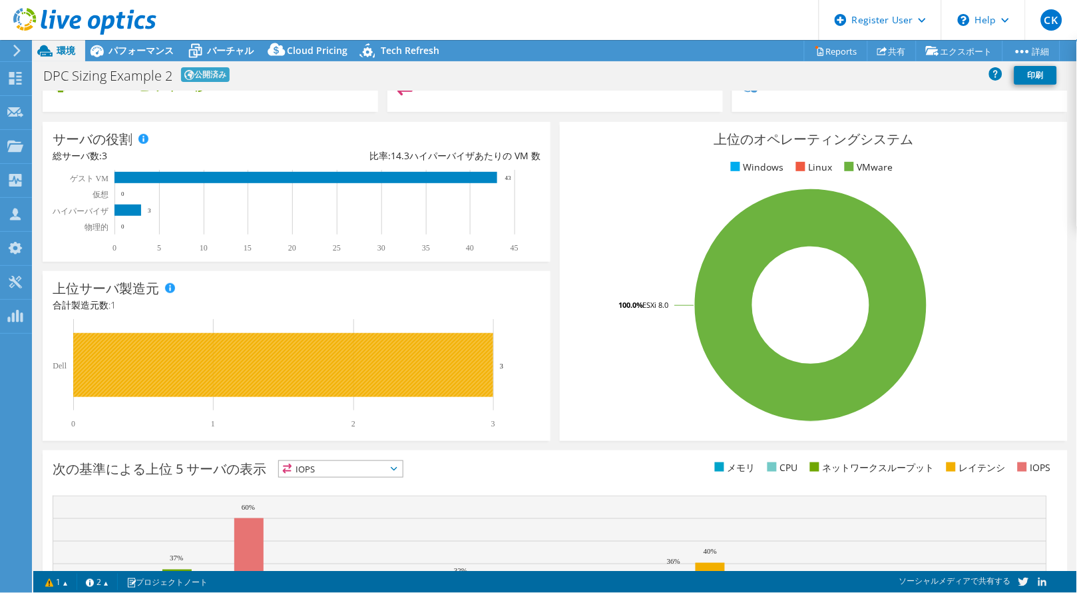
scroll to position [295, 0]
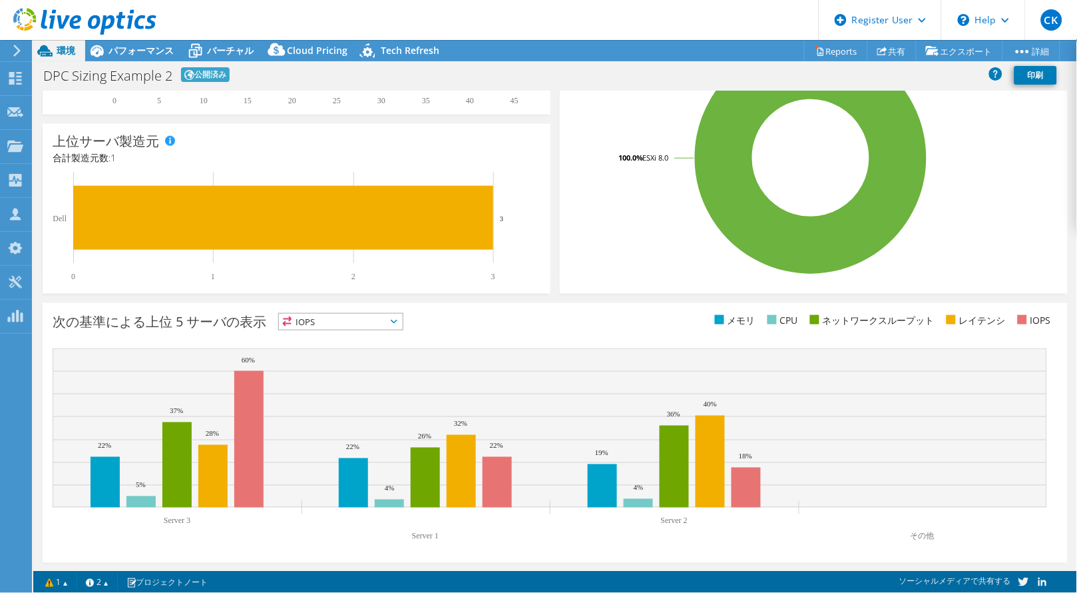
click at [141, 34] on icon at bounding box center [84, 21] width 143 height 27
click at [228, 49] on span "バーチャル" at bounding box center [230, 50] width 47 height 13
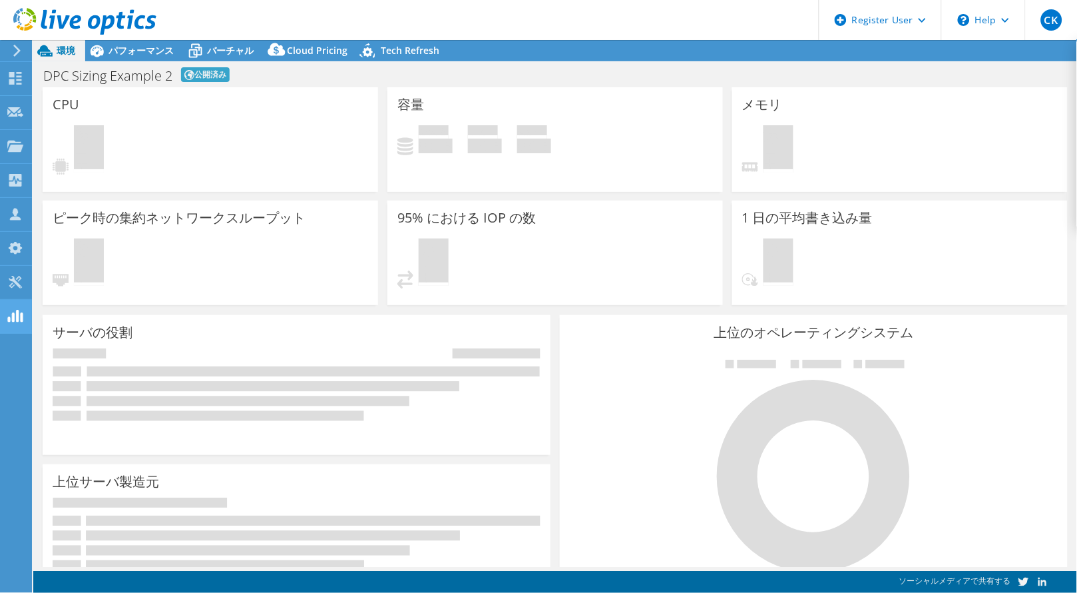
select select "[GEOGRAPHIC_DATA]"
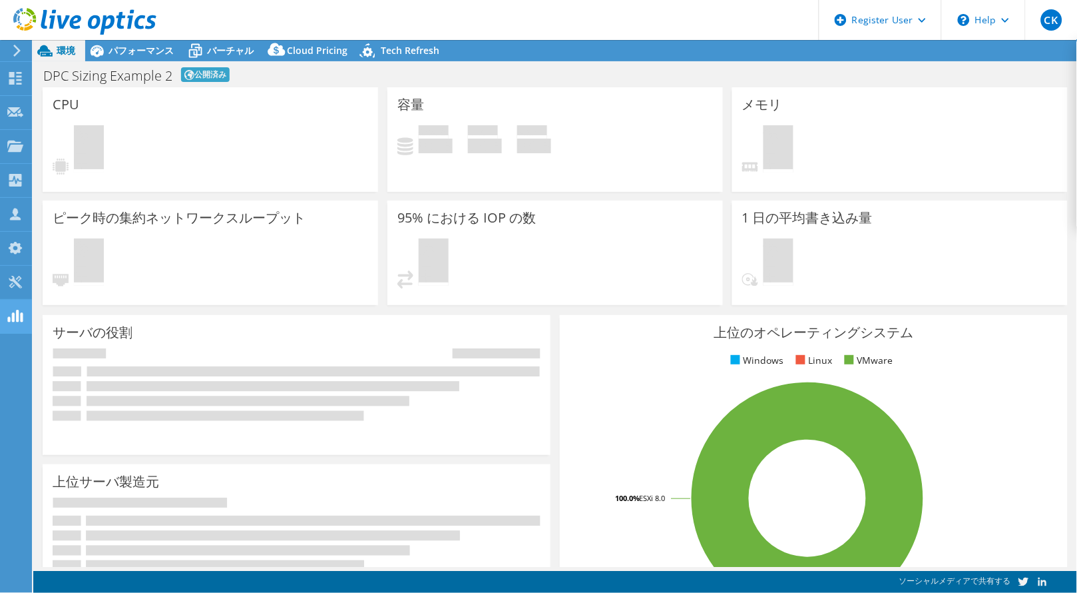
select select "[GEOGRAPHIC_DATA]"
select select "JPY"
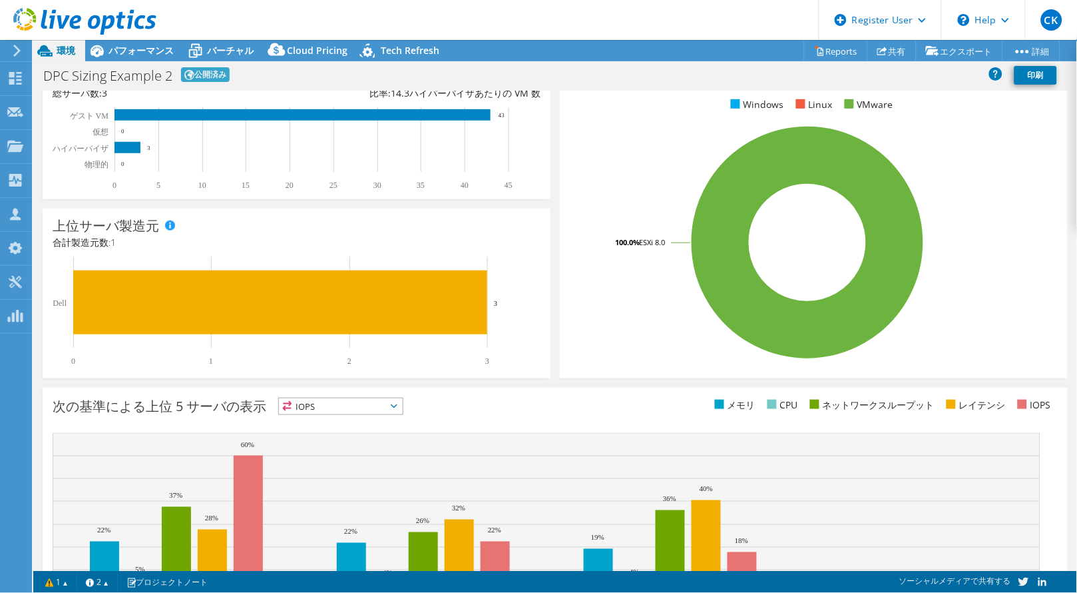
scroll to position [295, 0]
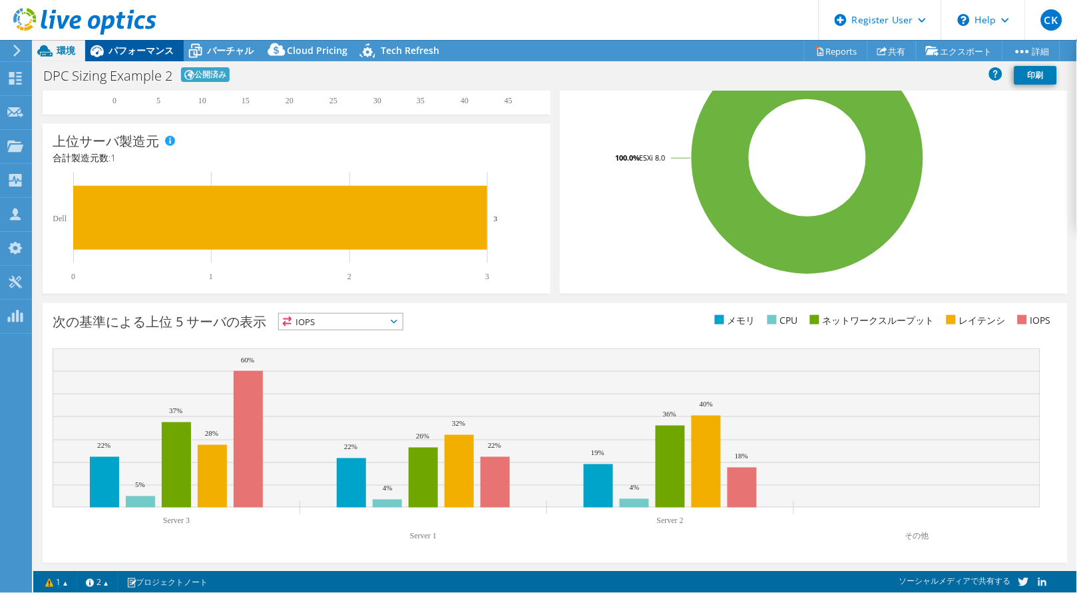
click at [124, 47] on span "パフォーマンス" at bounding box center [141, 50] width 65 height 13
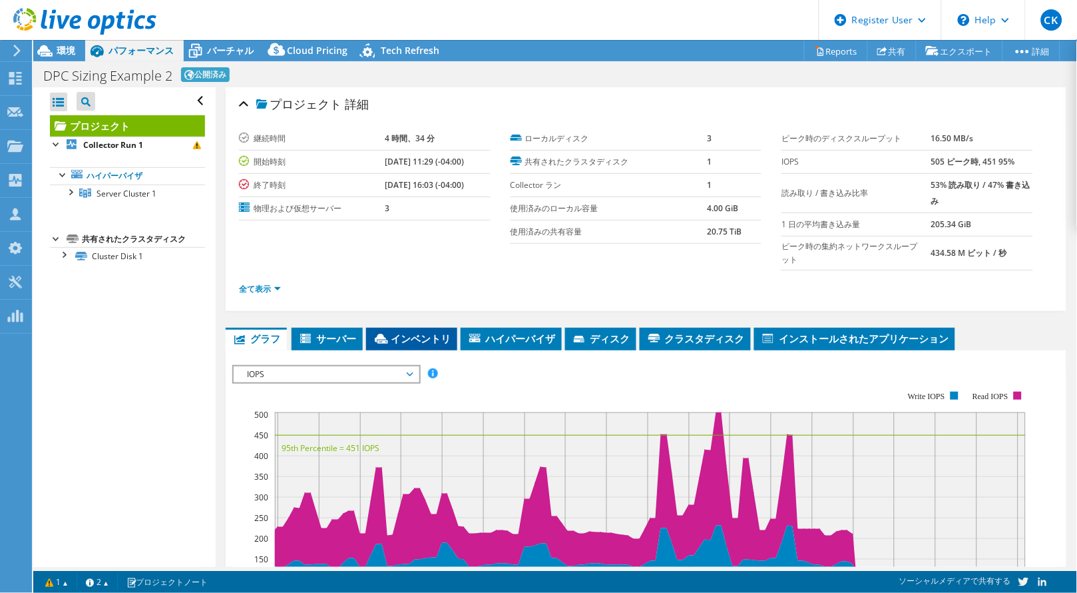
click at [424, 340] on span "インベントリ" at bounding box center [412, 338] width 78 height 13
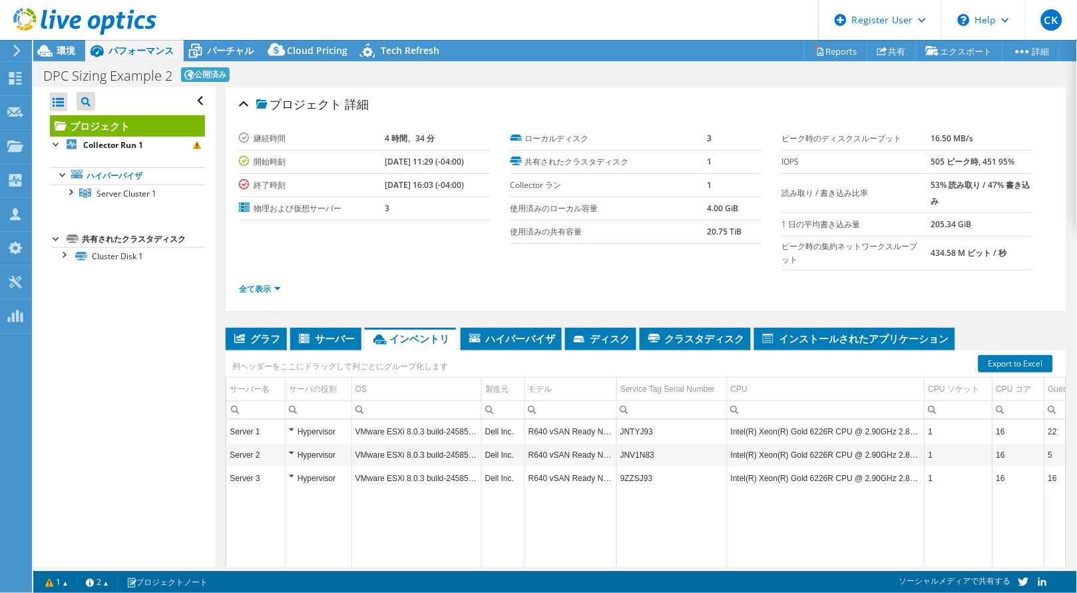
scroll to position [117, 0]
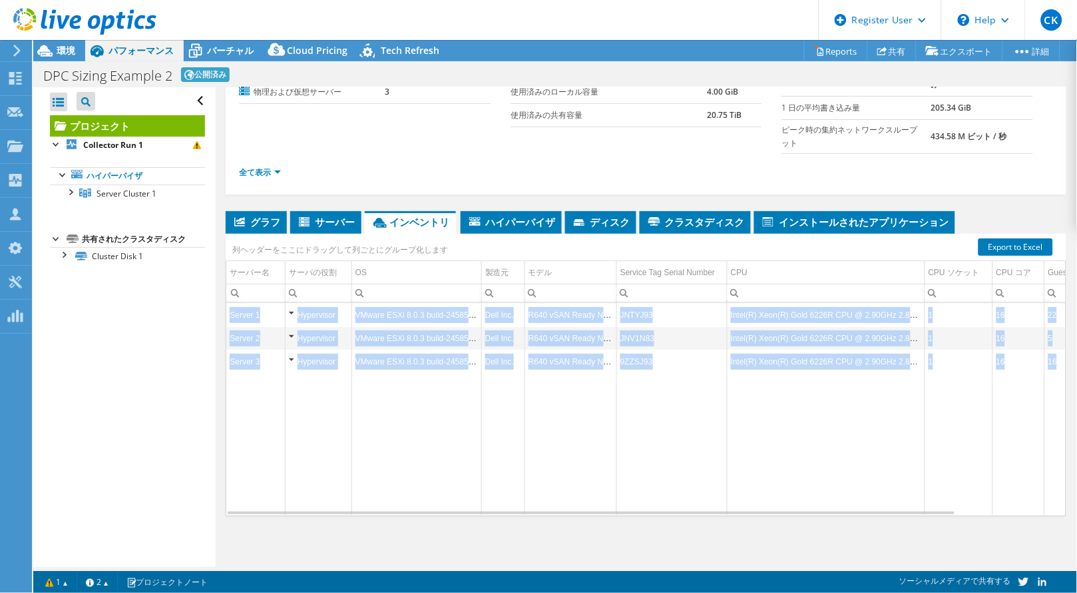
drag, startPoint x: 569, startPoint y: 513, endPoint x: 587, endPoint y: 509, distance: 17.9
click at [587, 509] on div "グラフ [GEOGRAPHIC_DATA] [GEOGRAPHIC_DATA] ハイパーバイザ ディスク [GEOGRAPHIC_DATA] 0" at bounding box center [646, 377] width 841 height 333
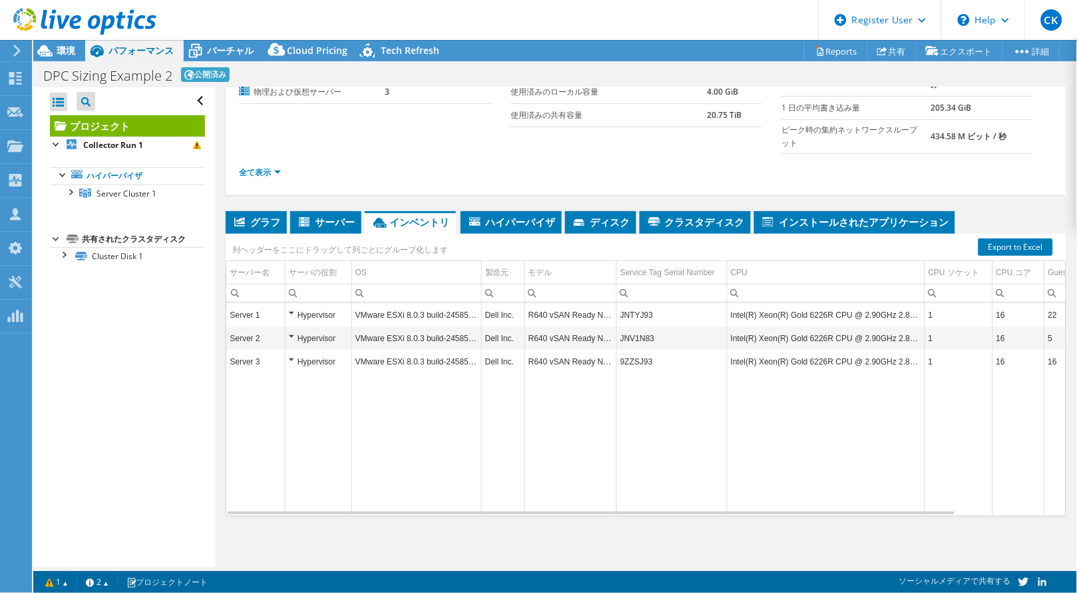
drag, startPoint x: 587, startPoint y: 509, endPoint x: 577, endPoint y: 560, distance: 52.1
click at [577, 560] on div "プロジェクト 詳細 継続時間 4 時間、34 分 開始時刻 [DATE] 11:29 (-04:00) 終了時刻 [DATE] 16:03 (-04:00) …" at bounding box center [646, 269] width 861 height 597
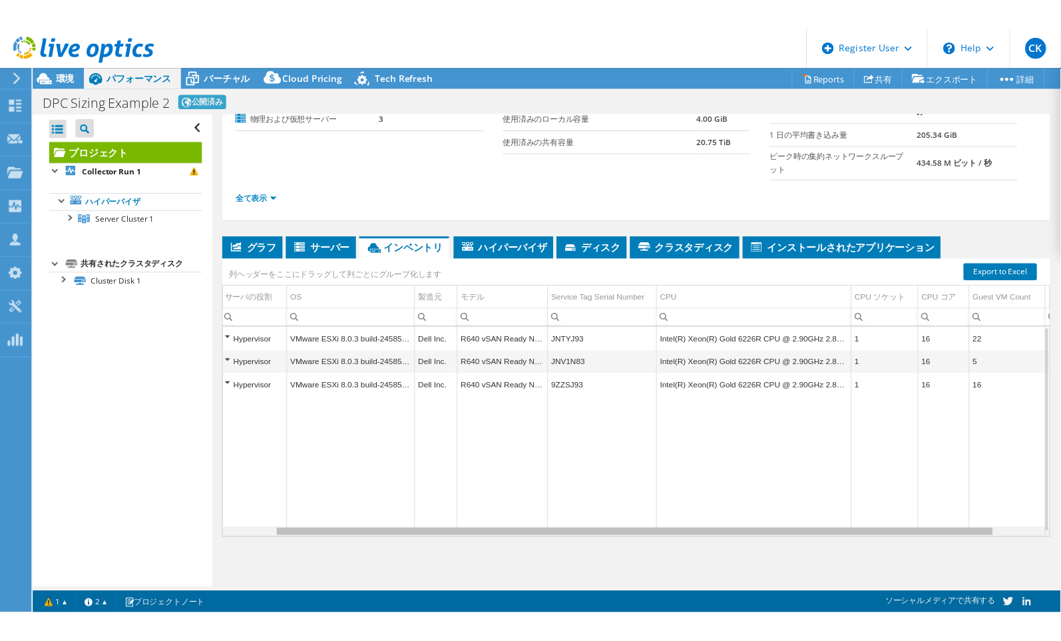
scroll to position [0, 111]
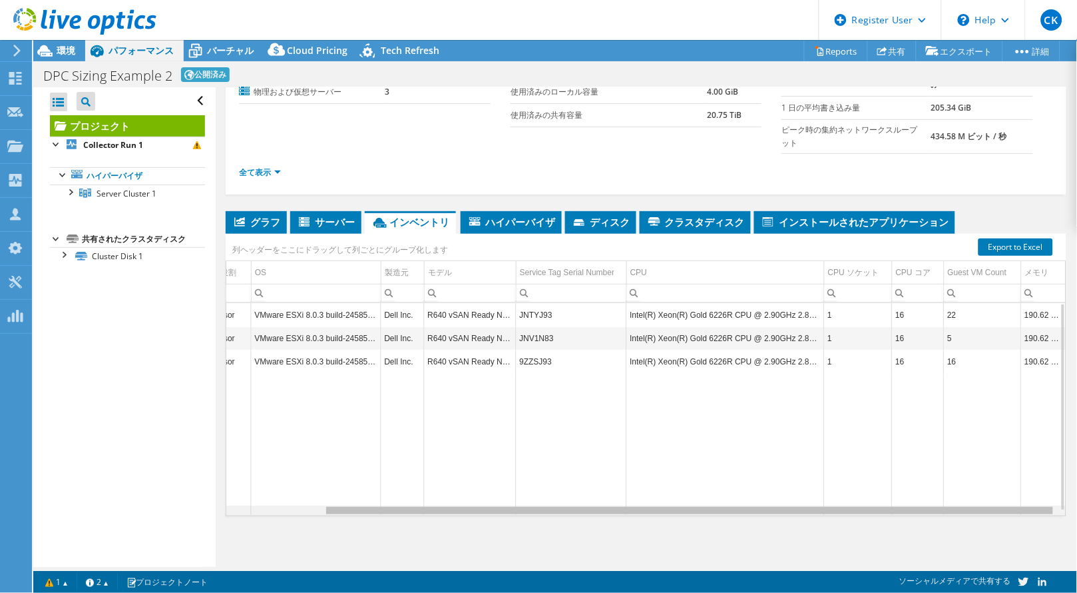
drag, startPoint x: 384, startPoint y: 511, endPoint x: 541, endPoint y: 508, distance: 157.2
click at [541, 508] on body "CK Dell ユーザー [PERSON_NAME] Kajiwara [EMAIL_ADDRESS][DOMAIN_NAME] Dell My Profil…" at bounding box center [538, 296] width 1077 height 593
click at [551, 534] on div "グラフ [GEOGRAPHIC_DATA] [GEOGRAPHIC_DATA] ハイパーバイザ ディスク [GEOGRAPHIC_DATA] 0" at bounding box center [646, 377] width 841 height 333
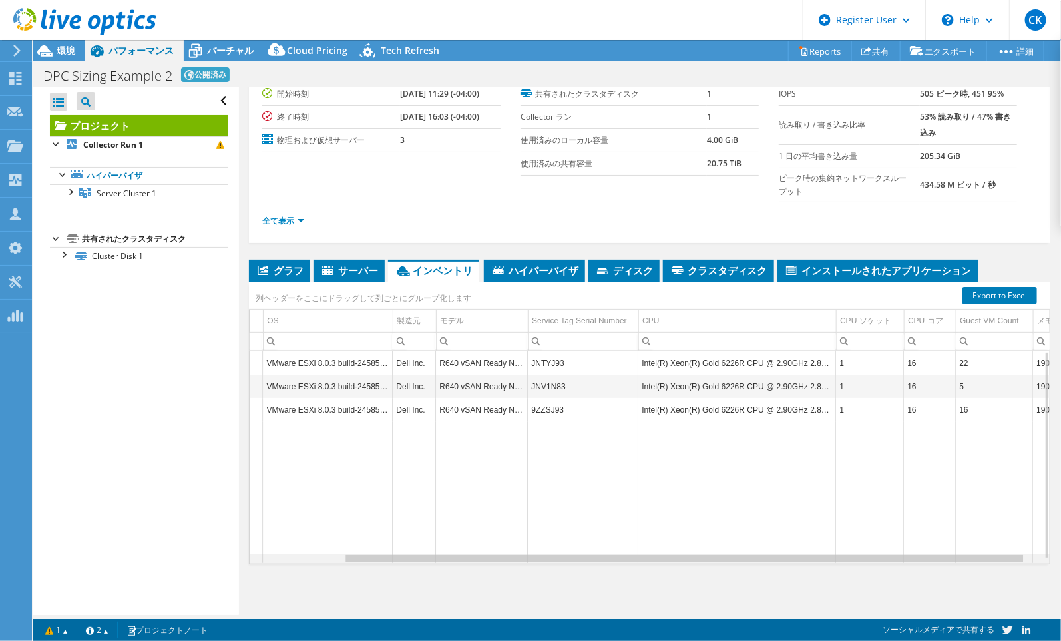
scroll to position [0, 150]
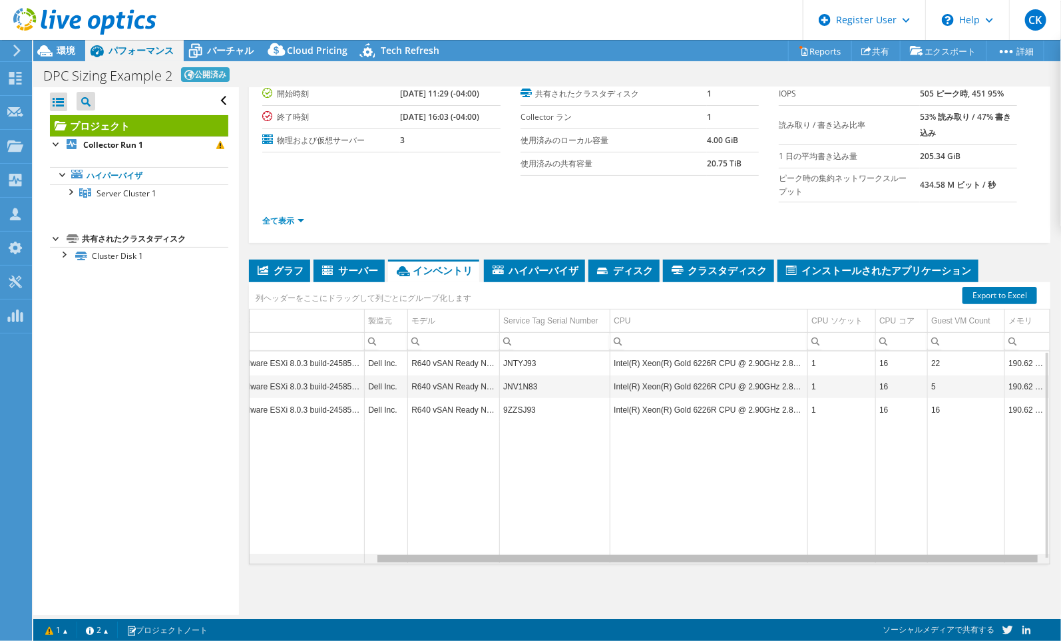
drag, startPoint x: 425, startPoint y: 559, endPoint x: 736, endPoint y: 569, distance: 311.1
click at [736, 569] on body "CK Dell ユーザー [PERSON_NAME] Kajiwara [EMAIL_ADDRESS][DOMAIN_NAME] Dell My Profil…" at bounding box center [530, 320] width 1061 height 641
click at [618, 463] on td "Data grid" at bounding box center [710, 491] width 198 height 141
drag, startPoint x: 561, startPoint y: 561, endPoint x: 755, endPoint y: 531, distance: 196.7
click at [755, 531] on body "CK Dell ユーザー [PERSON_NAME] Kajiwara [EMAIL_ADDRESS][DOMAIN_NAME] Dell My Profil…" at bounding box center [530, 320] width 1061 height 641
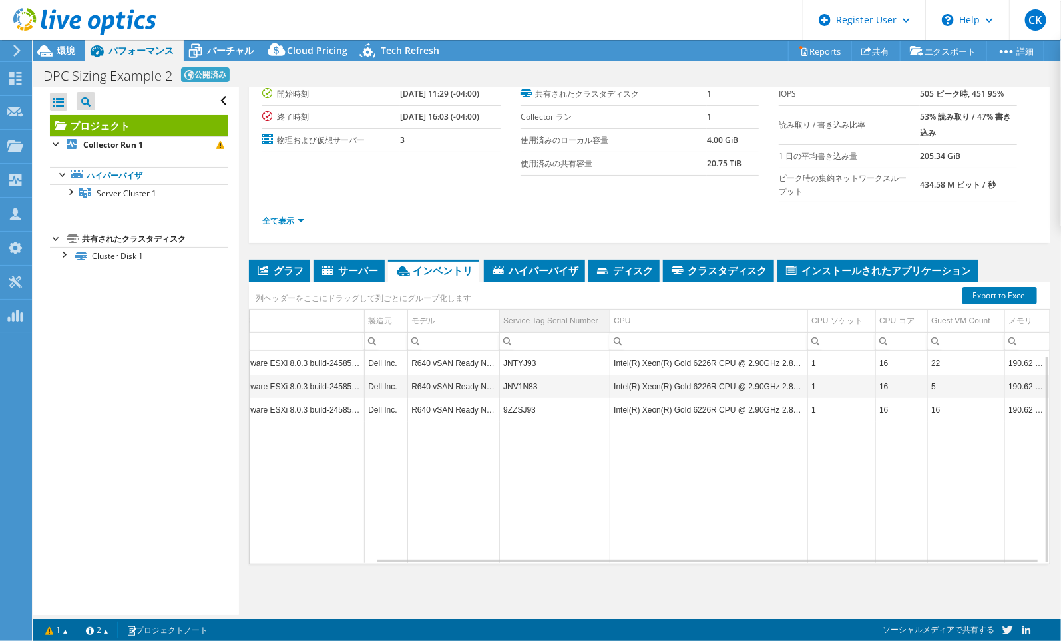
scroll to position [4, 150]
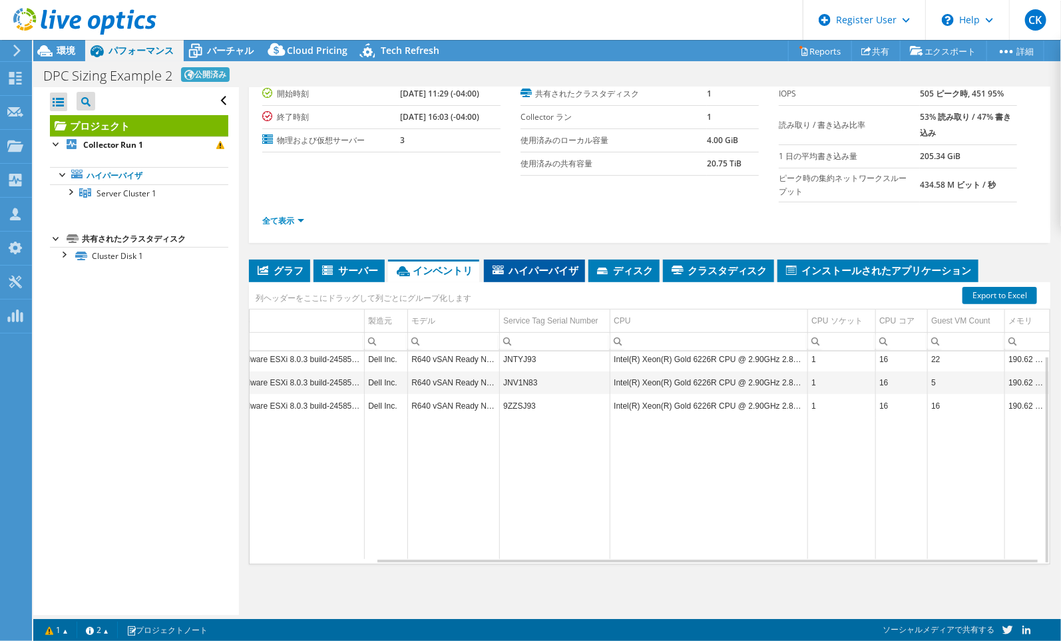
click at [551, 274] on span "ハイパーバイザ" at bounding box center [535, 270] width 88 height 13
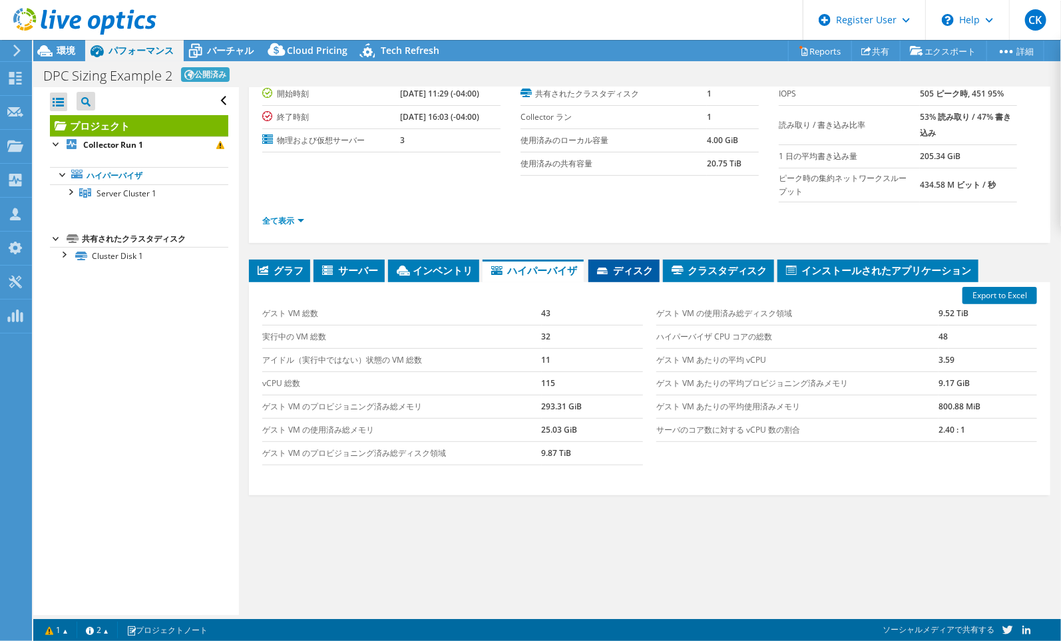
click at [642, 264] on span "ディスク" at bounding box center [624, 270] width 58 height 13
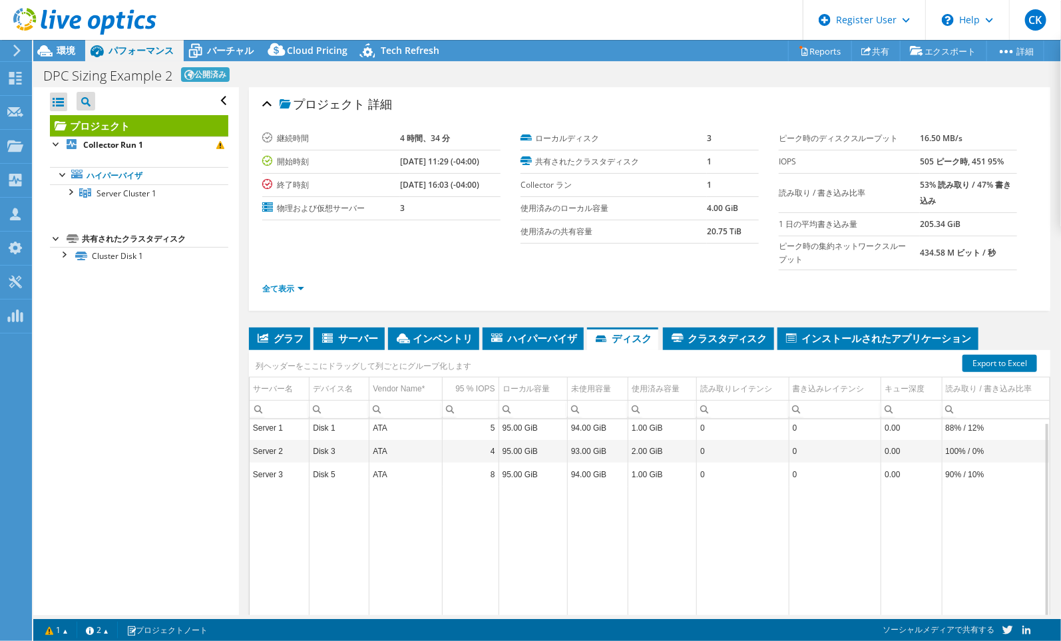
scroll to position [4, 0]
click at [330, 328] on li "サーバー" at bounding box center [349, 339] width 71 height 23
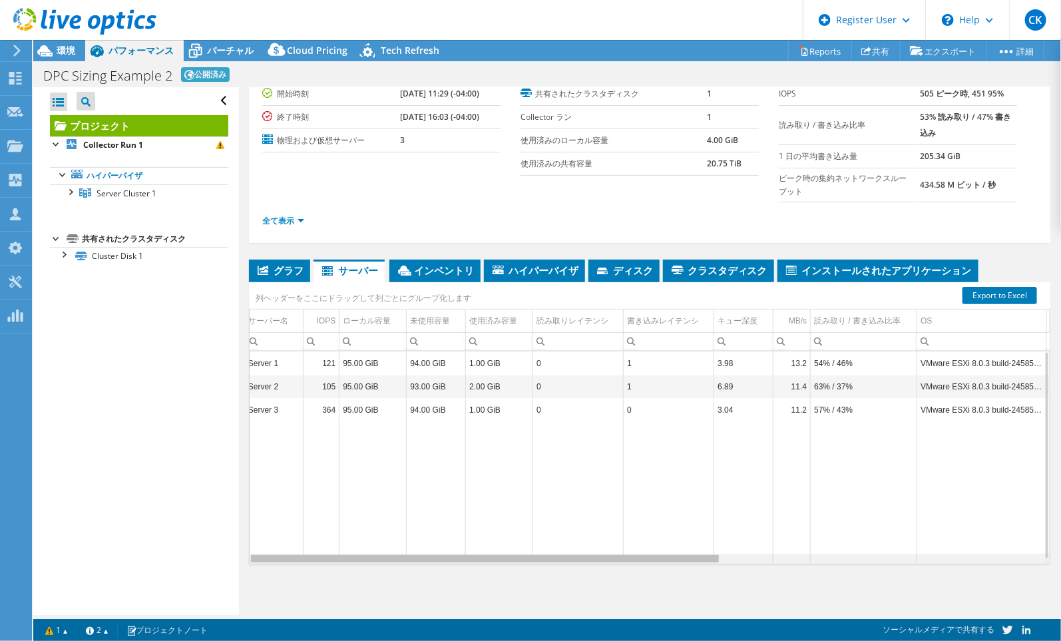
scroll to position [0, 0]
drag, startPoint x: 734, startPoint y: 562, endPoint x: 407, endPoint y: 555, distance: 327.0
click at [407, 555] on body "CK Dell ユーザー [PERSON_NAME] Kajiwara [EMAIL_ADDRESS][DOMAIN_NAME] Dell My Profil…" at bounding box center [530, 320] width 1061 height 641
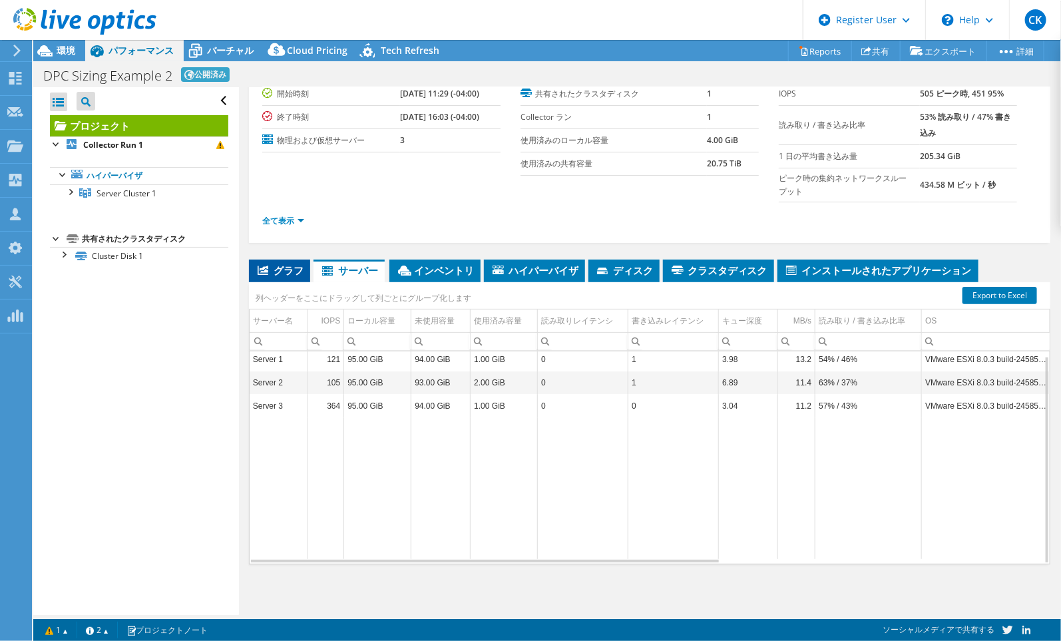
click at [287, 269] on span "グラフ" at bounding box center [280, 270] width 48 height 13
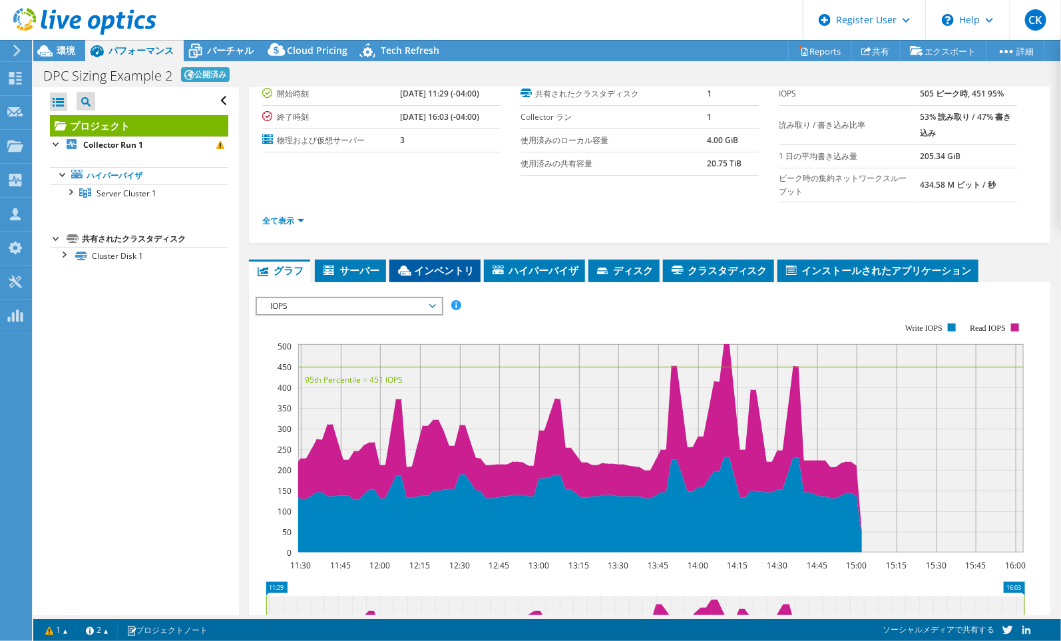
click at [446, 264] on span "インベントリ" at bounding box center [435, 270] width 78 height 13
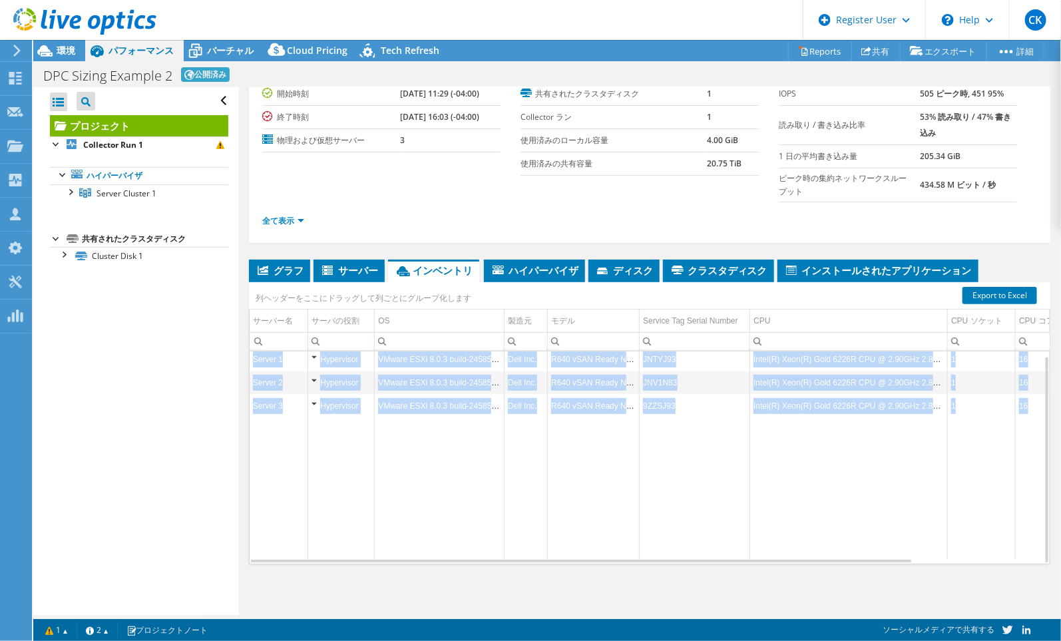
drag, startPoint x: 426, startPoint y: 563, endPoint x: 489, endPoint y: 558, distance: 63.4
click at [489, 558] on div "Server 1 Hypervisor VMware ESXi 8.0.3 build-24585383 Dell Inc. R640 vSAN Ready …" at bounding box center [650, 458] width 802 height 214
drag, startPoint x: 489, startPoint y: 558, endPoint x: 549, endPoint y: 477, distance: 100.4
click at [549, 477] on td "Data grid" at bounding box center [594, 488] width 92 height 141
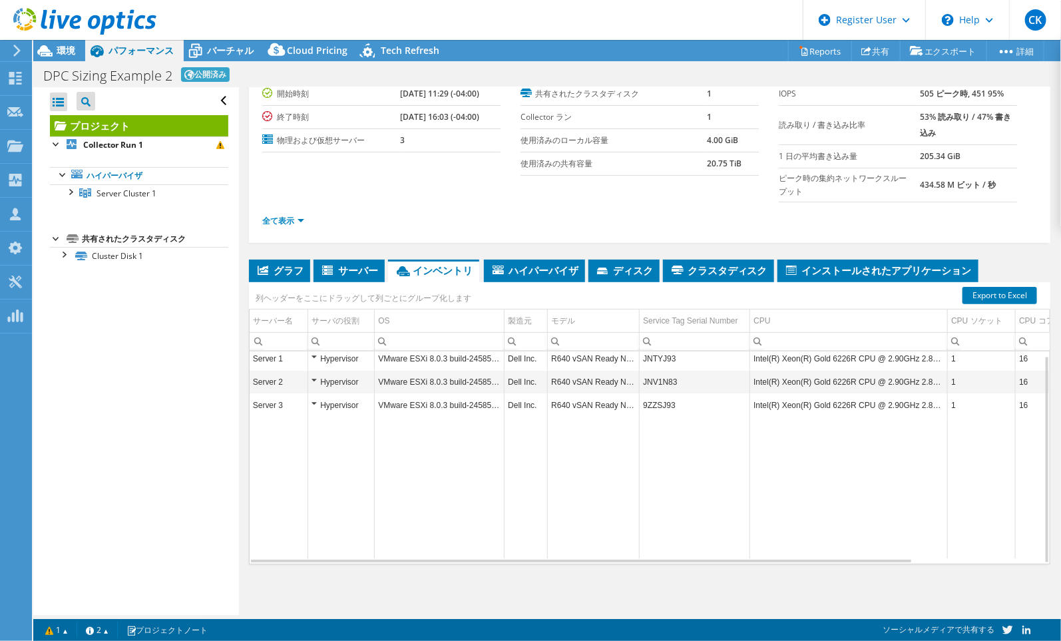
click at [577, 570] on div "グラフ [GEOGRAPHIC_DATA] [GEOGRAPHIC_DATA] ハイパーバイザ ディスク [GEOGRAPHIC_DATA] 0" at bounding box center [650, 426] width 802 height 333
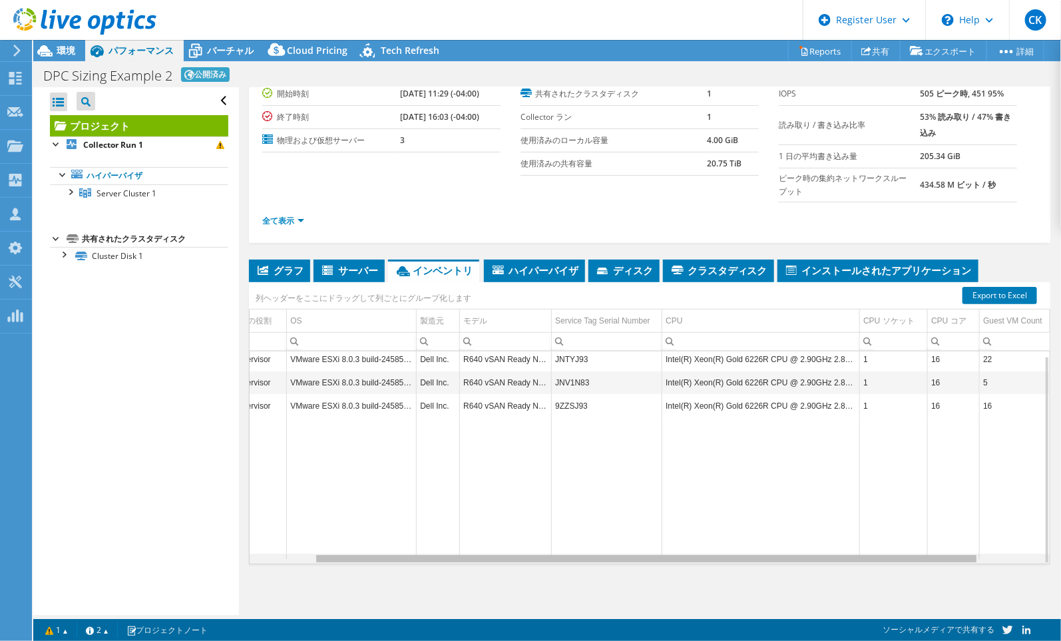
drag, startPoint x: 593, startPoint y: 560, endPoint x: 635, endPoint y: 560, distance: 42.6
click at [635, 560] on body "CK Dell ユーザー [PERSON_NAME] Kajiwara [EMAIL_ADDRESS][DOMAIN_NAME] Dell My Profil…" at bounding box center [530, 320] width 1061 height 641
click at [621, 592] on div "プロジェクト処置 プロジェクト処置 Reports 共有 [GEOGRAPHIC_DATA] vSAN ReadyNode Sizer" at bounding box center [547, 340] width 1028 height 601
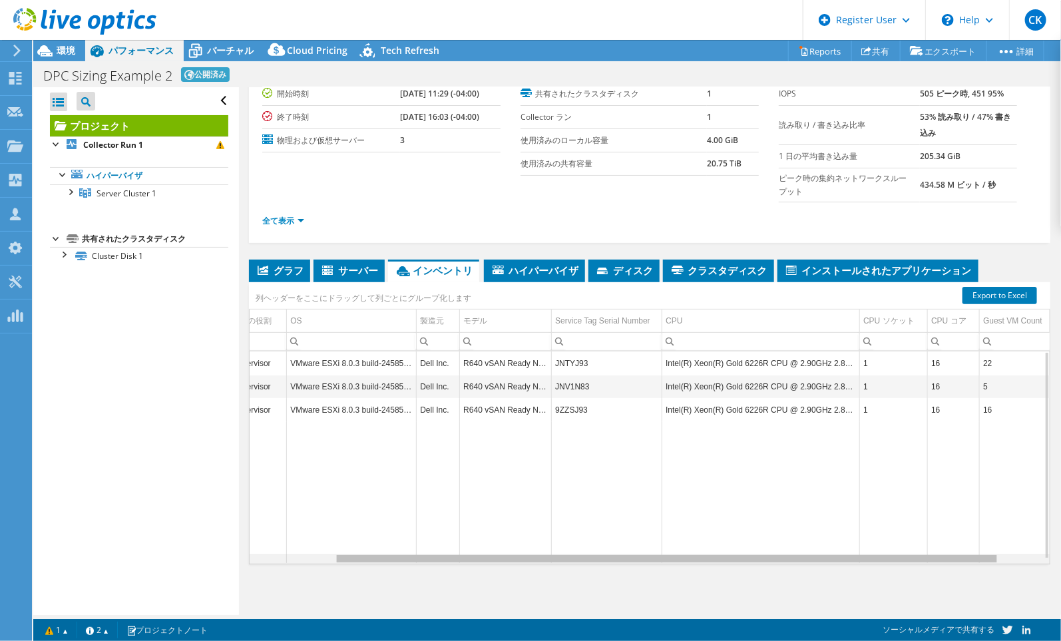
scroll to position [0, 125]
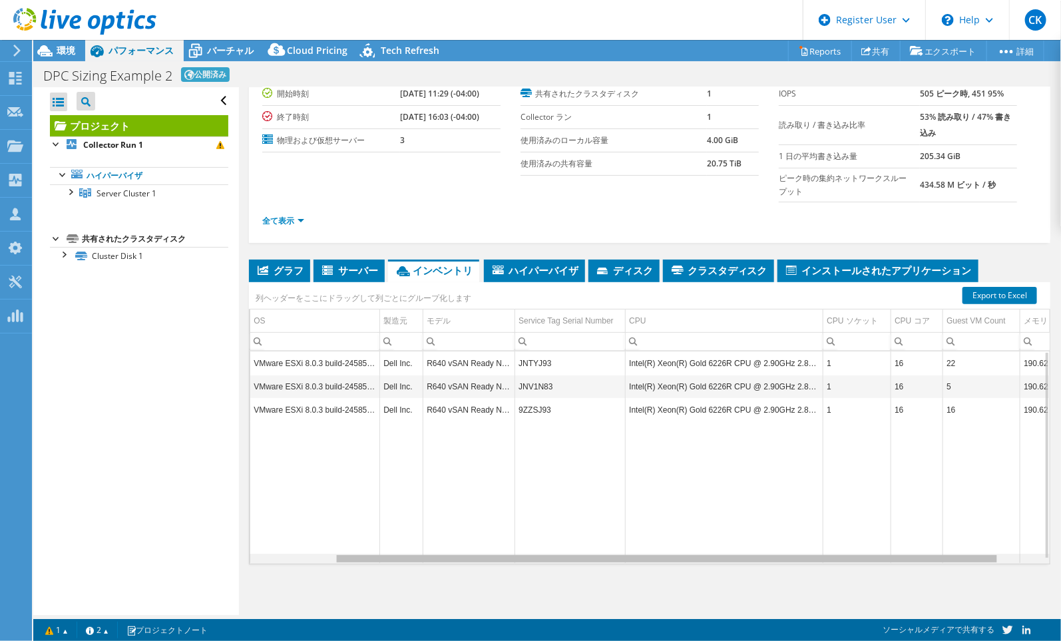
drag, startPoint x: 533, startPoint y: 560, endPoint x: 575, endPoint y: 559, distance: 42.6
click at [575, 561] on body "CK Dell ユーザー [PERSON_NAME] Kajiwara [EMAIL_ADDRESS][DOMAIN_NAME] Dell My Profil…" at bounding box center [530, 320] width 1061 height 641
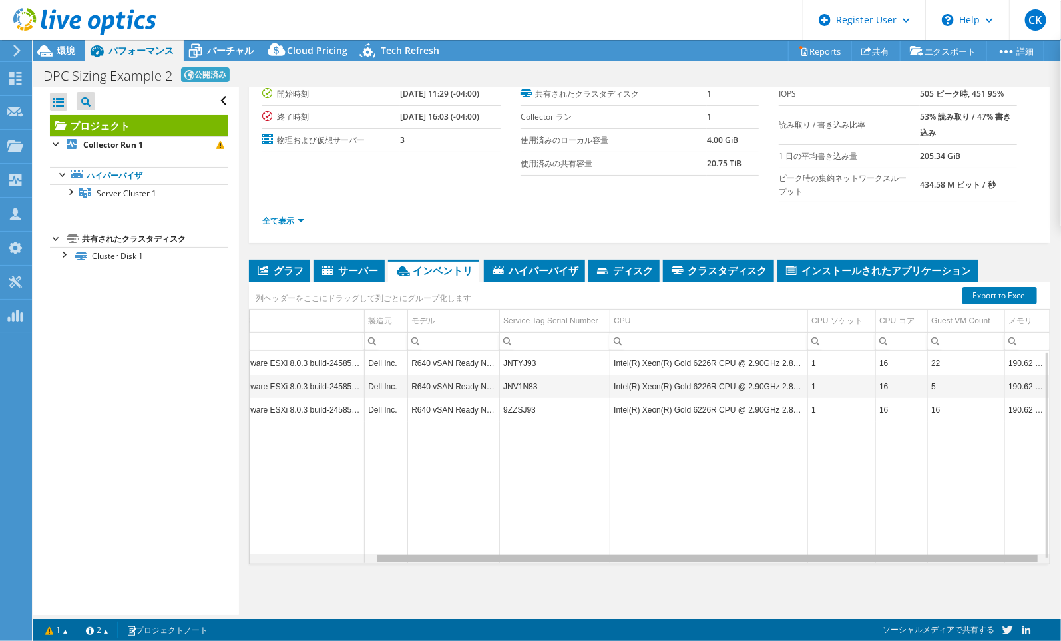
drag, startPoint x: 643, startPoint y: 555, endPoint x: 724, endPoint y: 549, distance: 82.2
click at [724, 549] on body "CK Dell ユーザー [PERSON_NAME] Kajiwara [EMAIL_ADDRESS][DOMAIN_NAME] Dell My Profil…" at bounding box center [530, 320] width 1061 height 641
drag, startPoint x: 830, startPoint y: 562, endPoint x: 870, endPoint y: 556, distance: 40.4
click at [870, 556] on body "CK Dell ユーザー [PERSON_NAME] Kajiwara [EMAIL_ADDRESS][DOMAIN_NAME] Dell My Profil…" at bounding box center [530, 320] width 1061 height 641
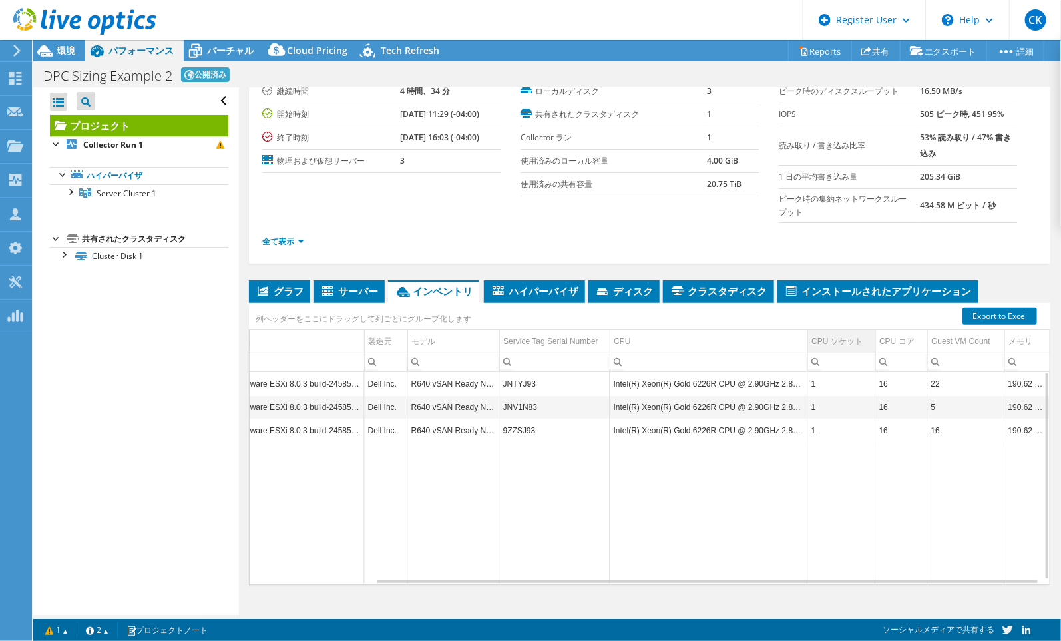
scroll to position [68, 0]
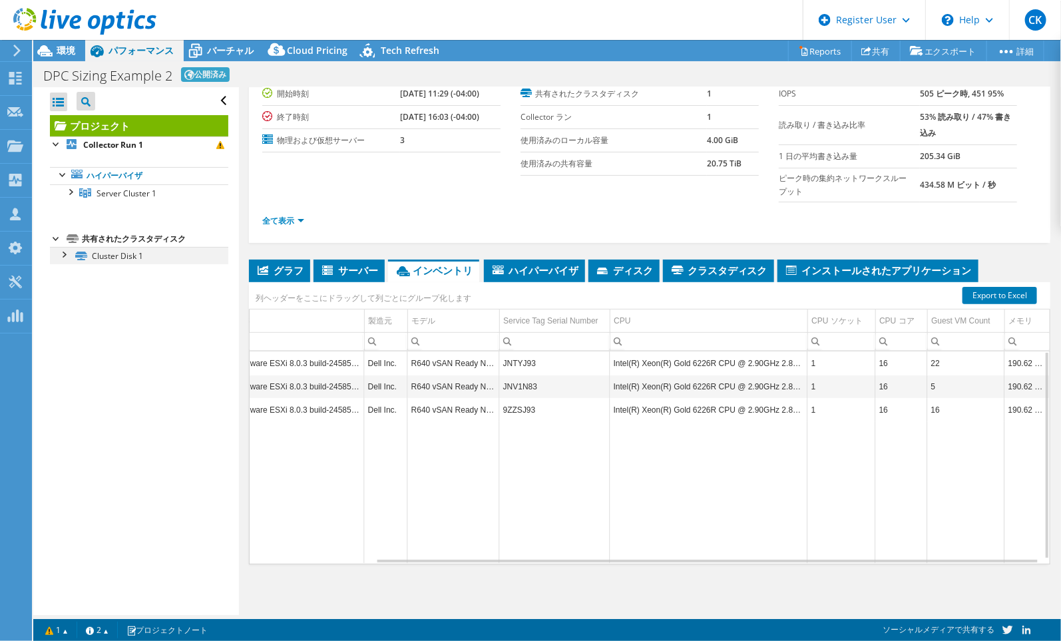
click at [64, 256] on div at bounding box center [63, 253] width 13 height 13
click at [182, 411] on div "すべて開く すべて閉じる プロジェクトツリーフィルタ プロジェクト" at bounding box center [135, 351] width 205 height 528
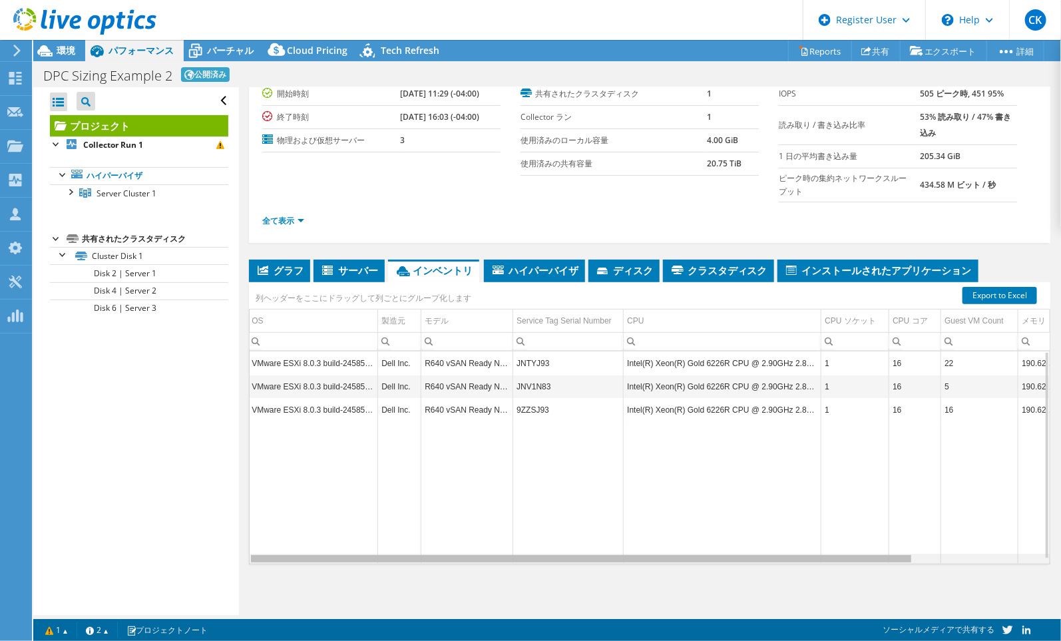
scroll to position [0, 130]
drag, startPoint x: 427, startPoint y: 559, endPoint x: 364, endPoint y: 567, distance: 63.1
click at [364, 567] on body "CK Dell ユーザー [PERSON_NAME] Kajiwara [EMAIL_ADDRESS][DOMAIN_NAME] Dell My Profil…" at bounding box center [530, 320] width 1061 height 641
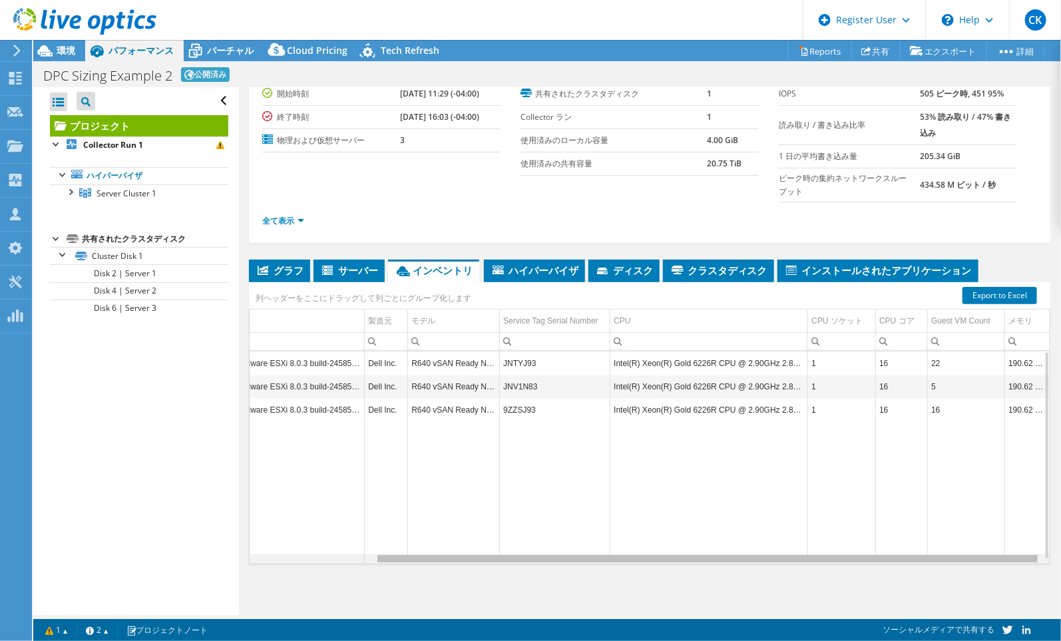
drag, startPoint x: 459, startPoint y: 560, endPoint x: 505, endPoint y: 557, distance: 45.4
click at [505, 557] on body "CK Dell ユーザー [PERSON_NAME] Kajiwara [EMAIL_ADDRESS][DOMAIN_NAME] Dell My Profil…" at bounding box center [530, 320] width 1061 height 641
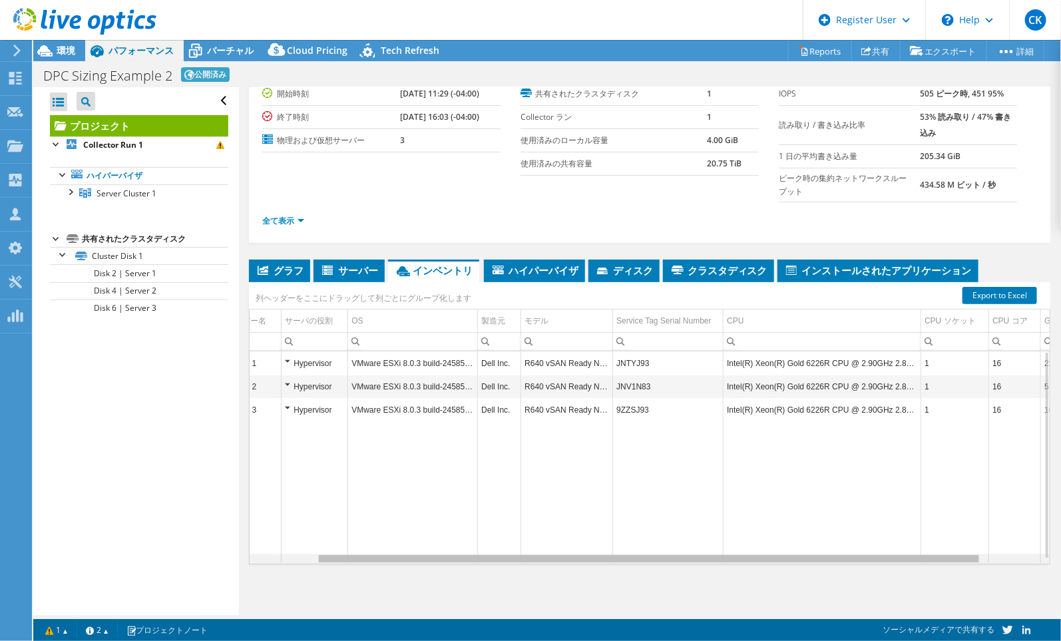
scroll to position [0, 0]
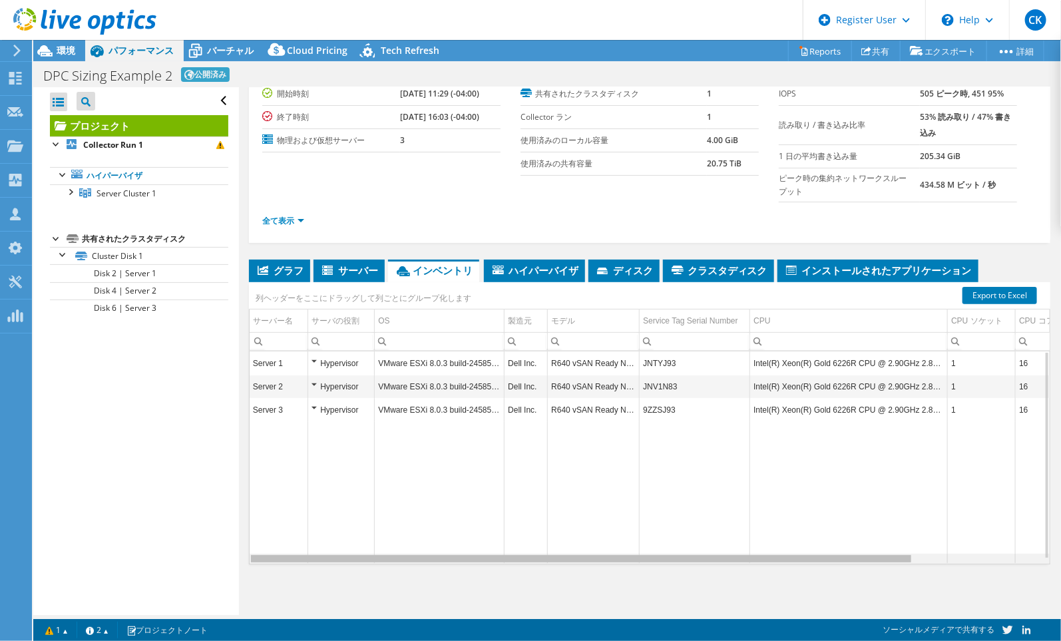
drag, startPoint x: 505, startPoint y: 557, endPoint x: 311, endPoint y: 546, distance: 194.1
click at [324, 554] on body "CK Dell ユーザー [PERSON_NAME] Kajiwara [EMAIL_ADDRESS][DOMAIN_NAME] Dell My Profil…" at bounding box center [530, 320] width 1061 height 641
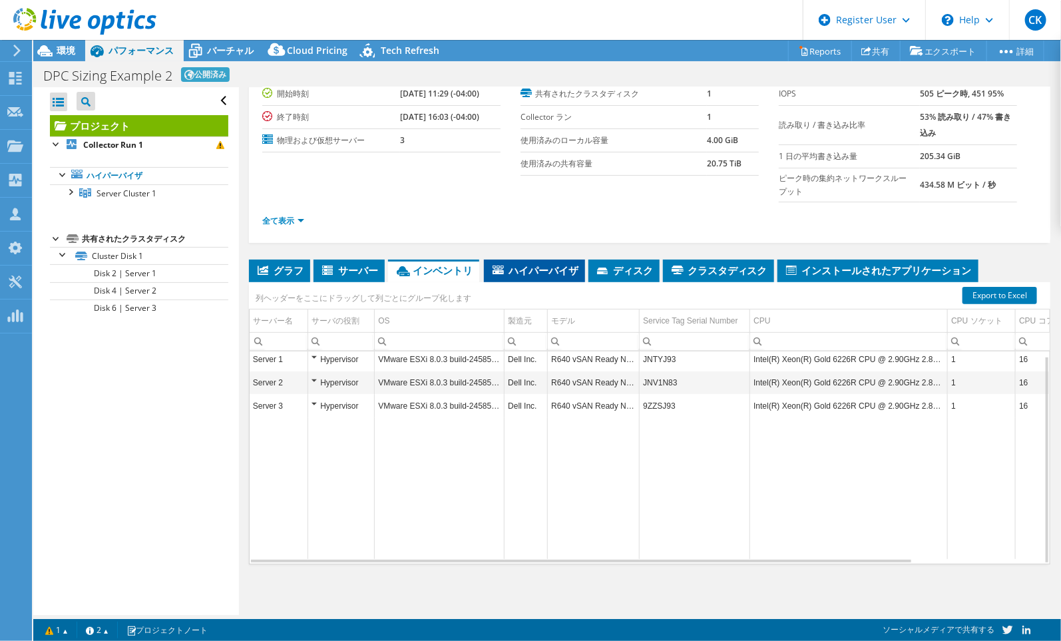
click at [498, 269] on icon at bounding box center [498, 270] width 11 height 9
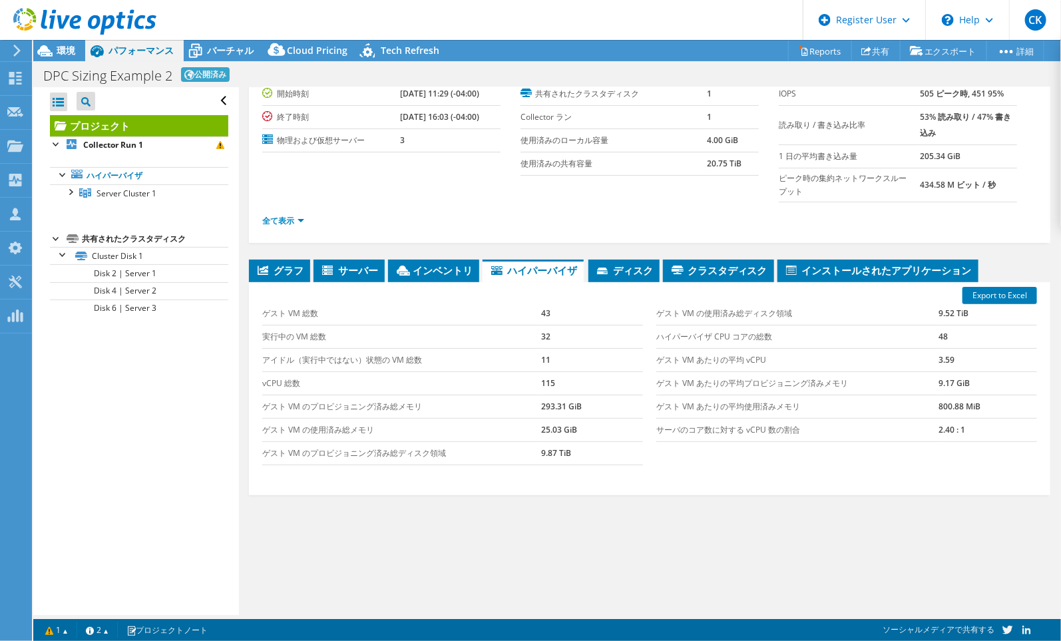
scroll to position [0, 0]
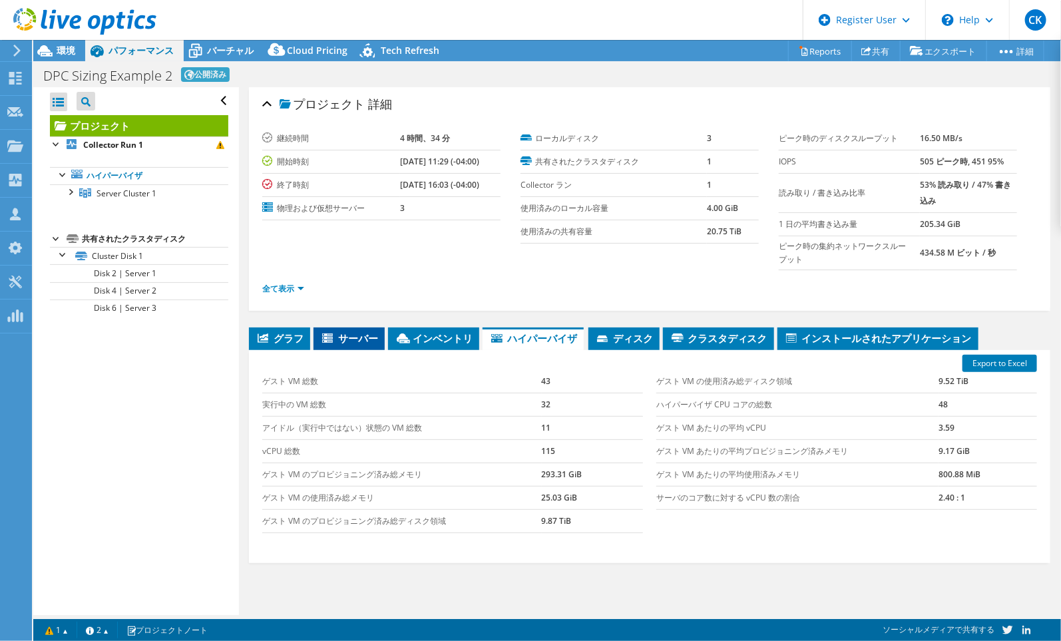
click at [346, 344] on li "サーバー" at bounding box center [349, 339] width 71 height 23
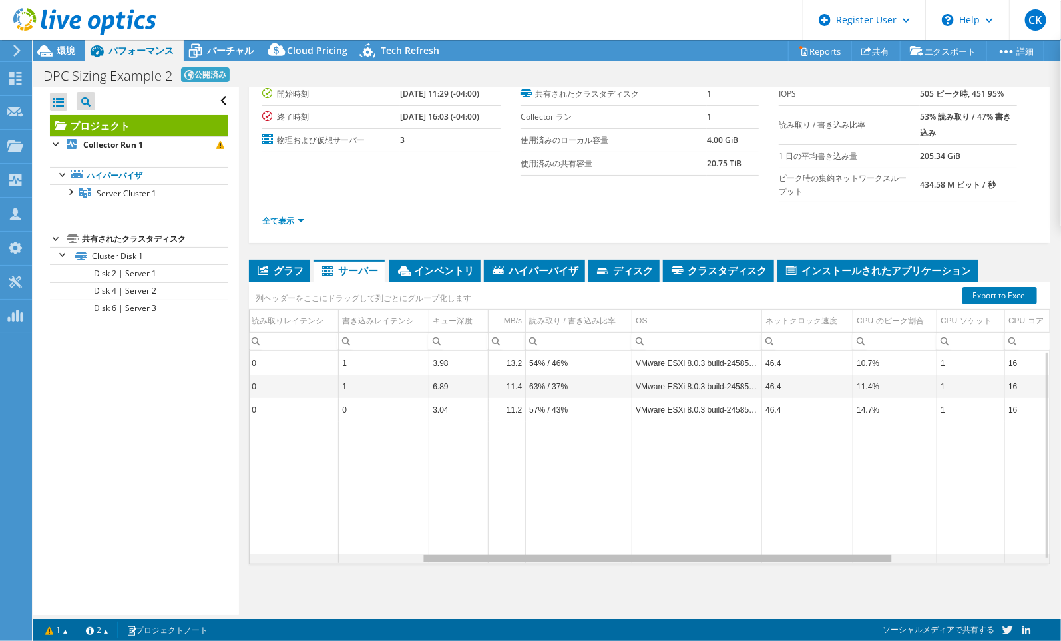
scroll to position [0, 535]
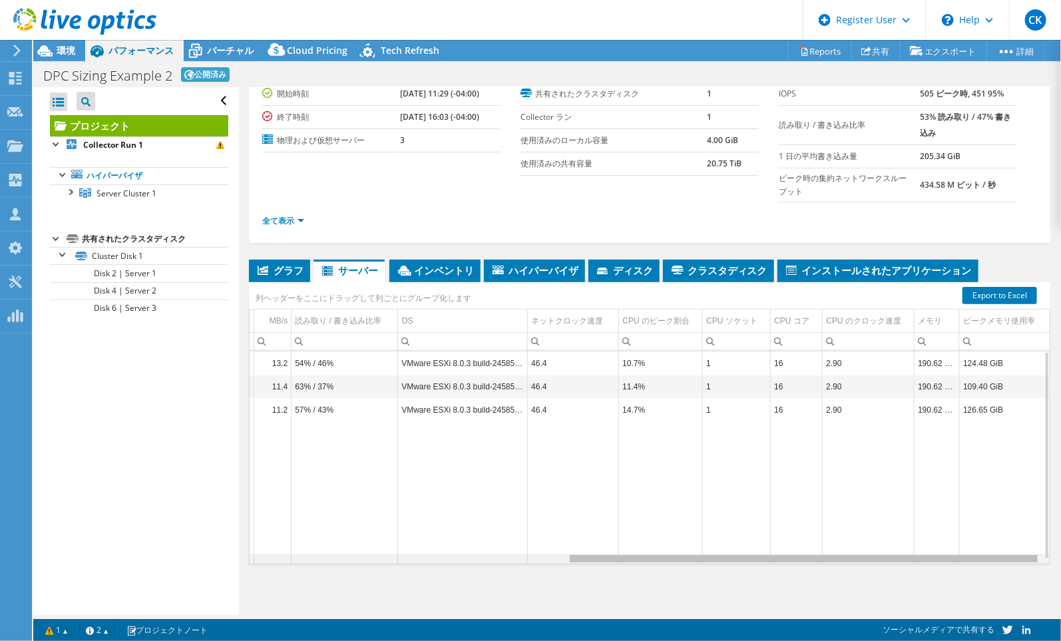
drag, startPoint x: 354, startPoint y: 562, endPoint x: 724, endPoint y: 518, distance: 372.8
click at [724, 518] on body "CK Dell ユーザー [PERSON_NAME] Kajiwara [EMAIL_ADDRESS][DOMAIN_NAME] Dell My Profil…" at bounding box center [530, 320] width 1061 height 641
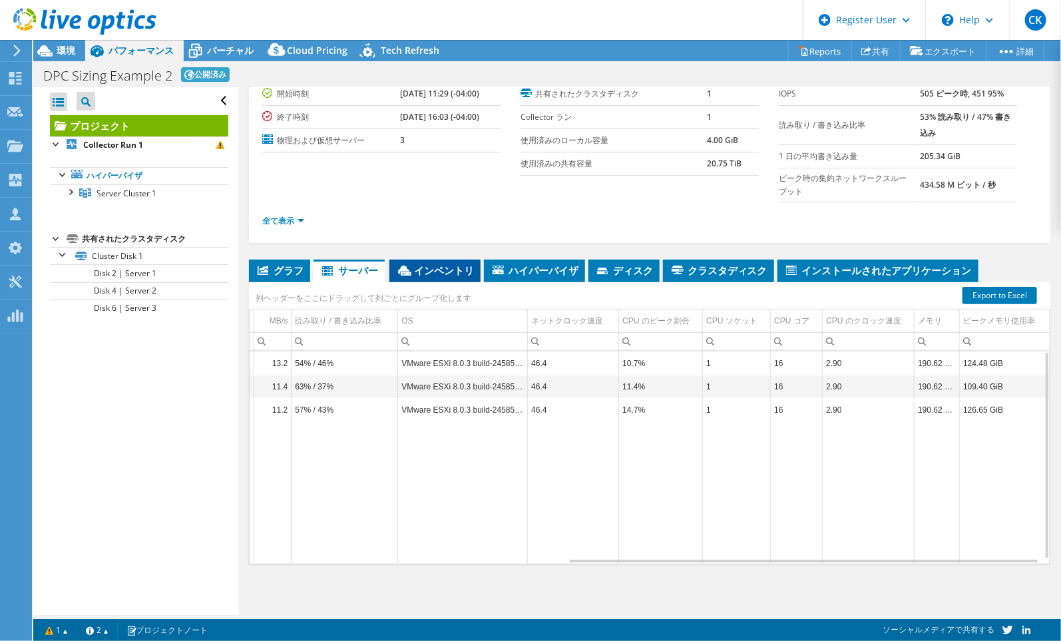
click at [435, 264] on span "インベントリ" at bounding box center [435, 270] width 78 height 13
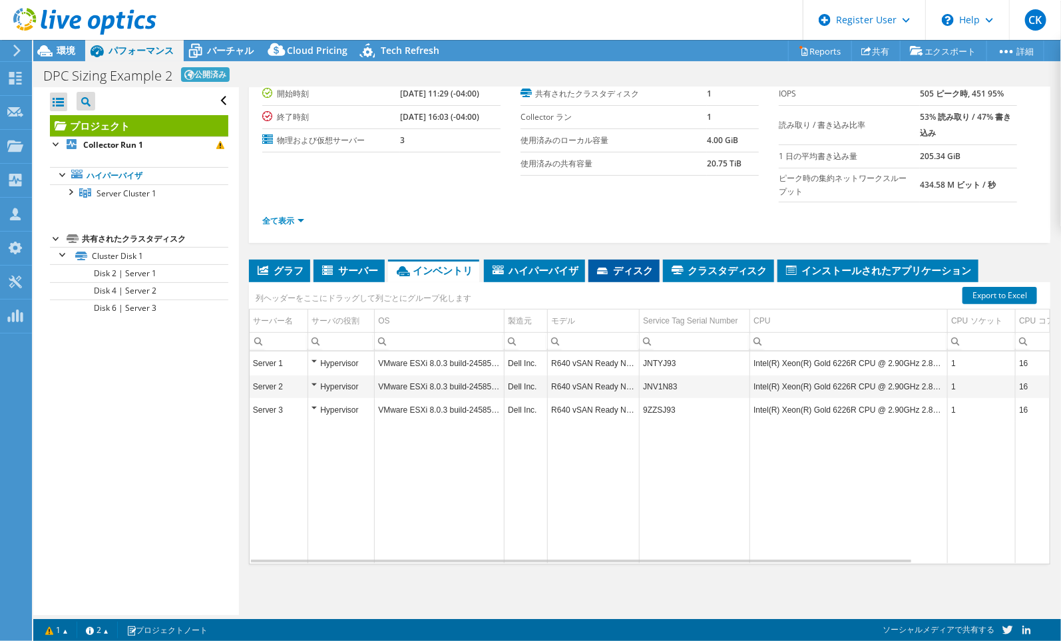
click at [622, 264] on span "ディスク" at bounding box center [624, 270] width 58 height 13
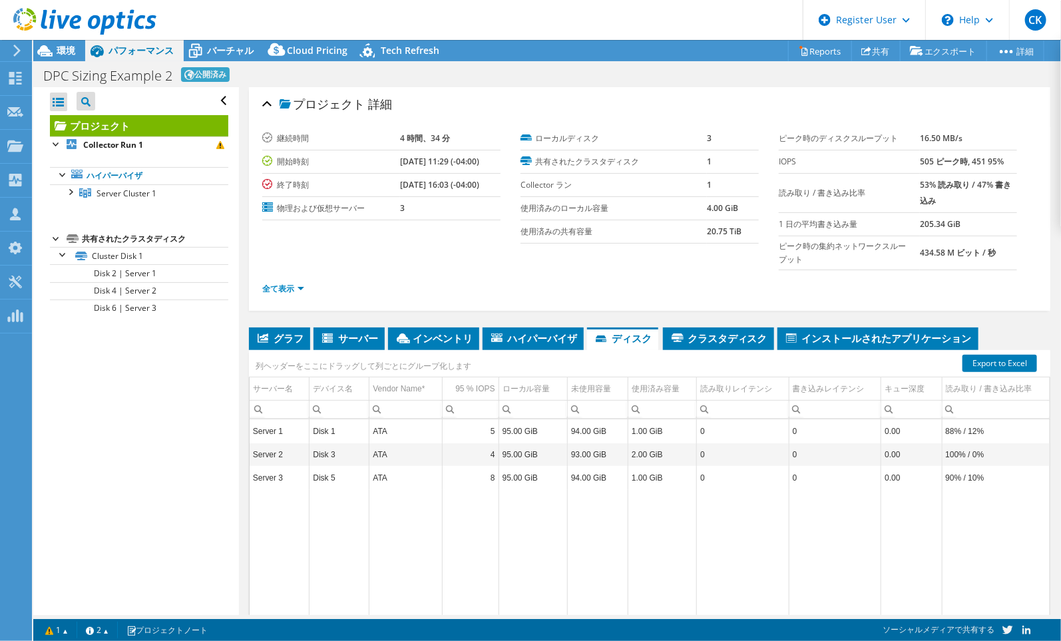
scroll to position [68, 0]
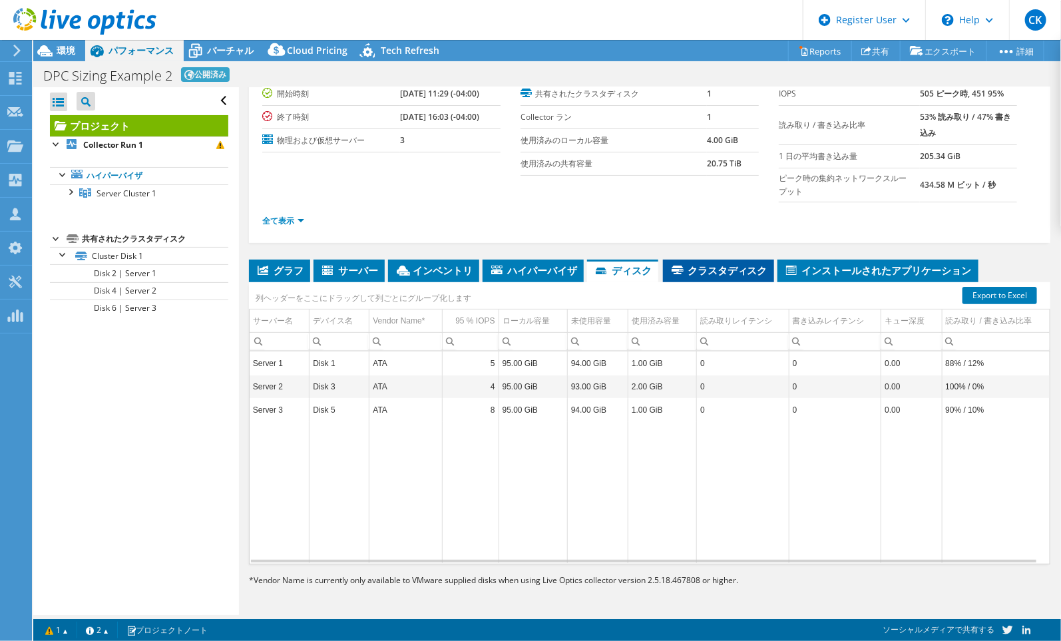
click at [729, 272] on span "クラスタディスク" at bounding box center [719, 270] width 98 height 13
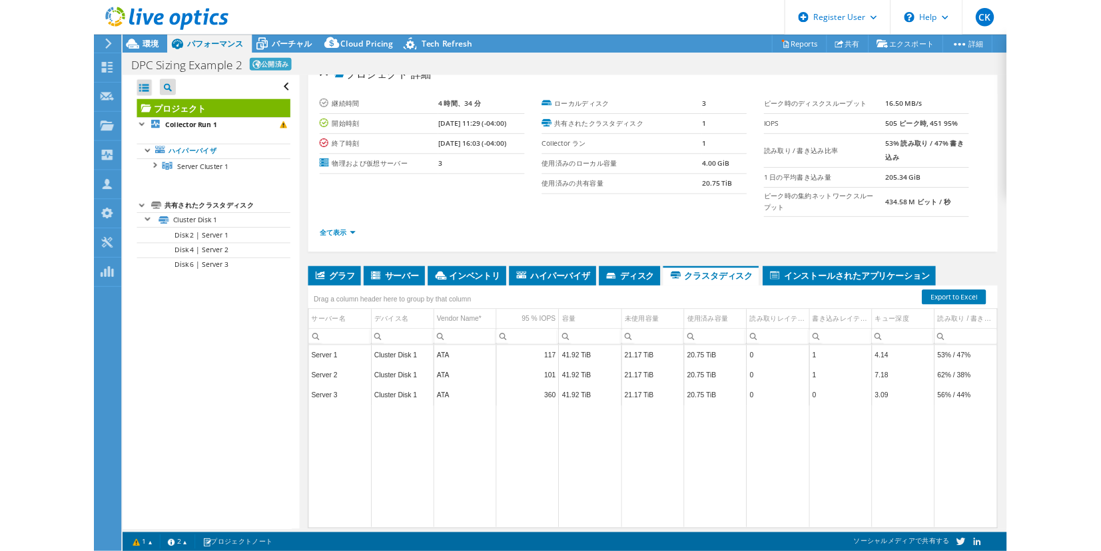
scroll to position [0, 0]
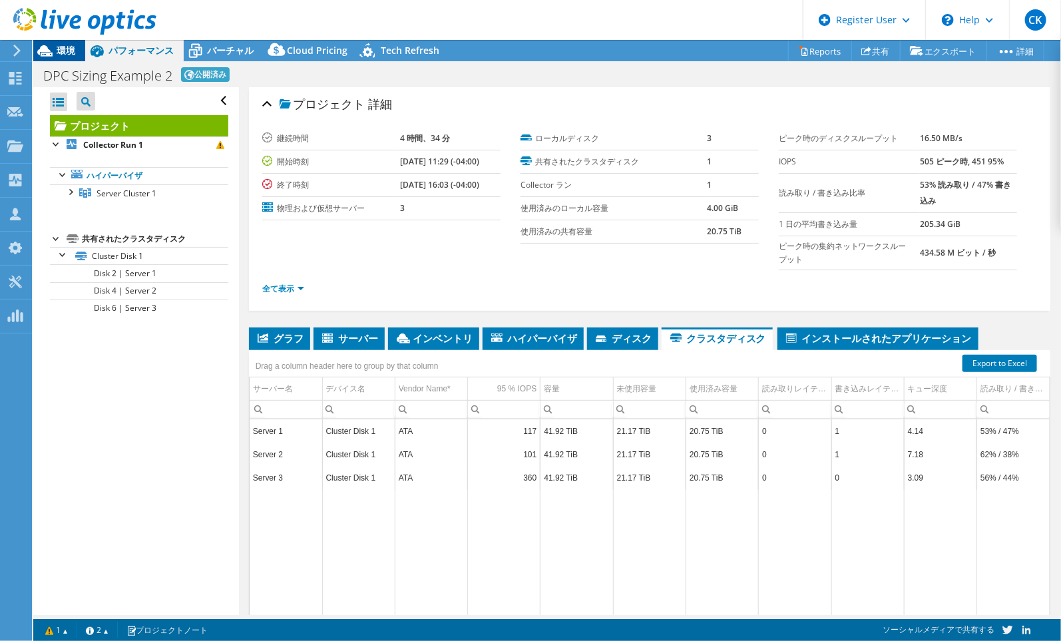
click at [45, 50] on icon at bounding box center [44, 50] width 15 height 11
